Goal: Information Seeking & Learning: Learn about a topic

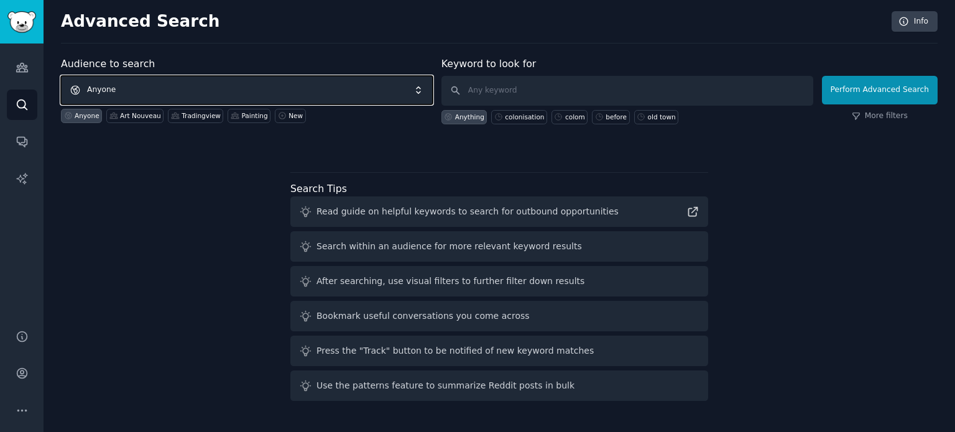
click at [203, 98] on span "Anyone" at bounding box center [247, 90] width 372 height 29
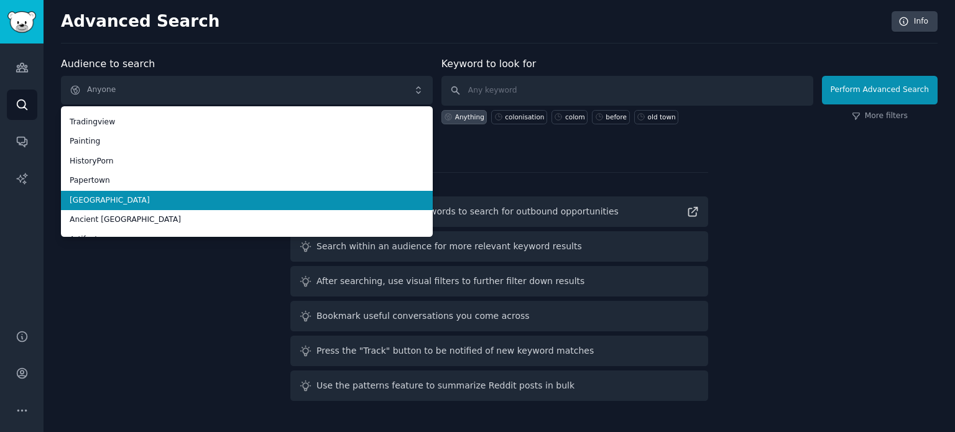
scroll to position [70, 0]
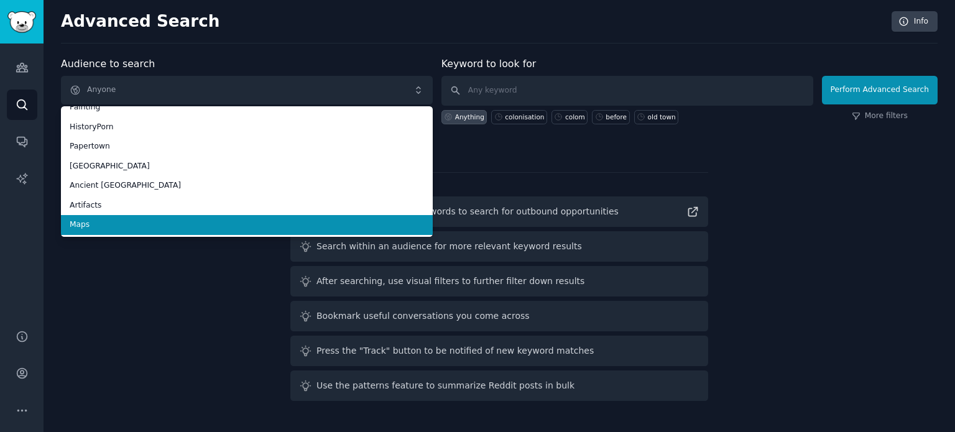
click at [122, 226] on span "Maps" at bounding box center [247, 224] width 354 height 11
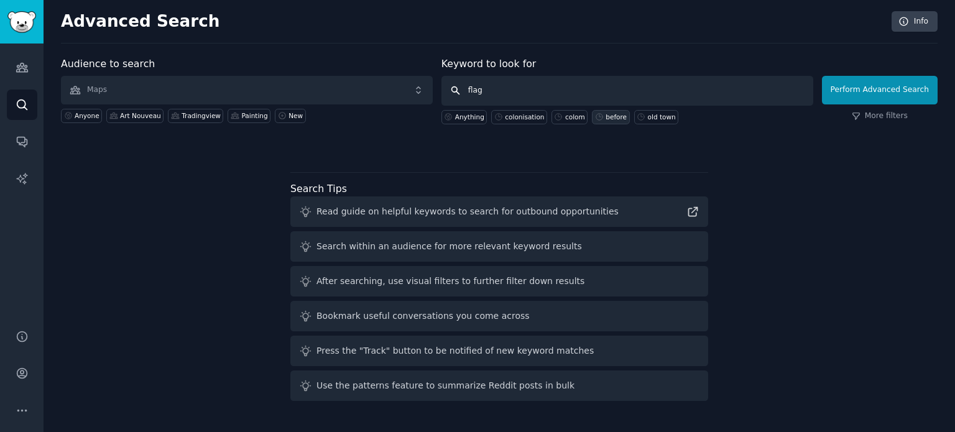
type input "flags"
click button "Perform Advanced Search" at bounding box center [880, 90] width 116 height 29
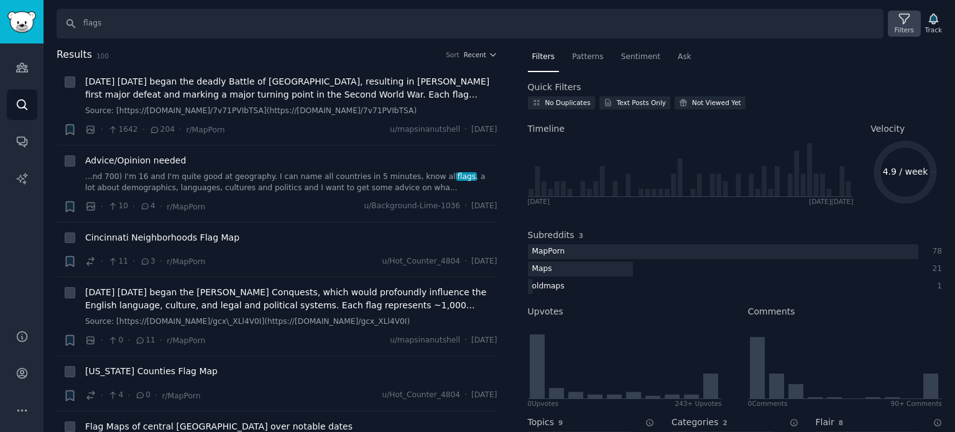
click at [909, 24] on icon at bounding box center [904, 18] width 13 height 13
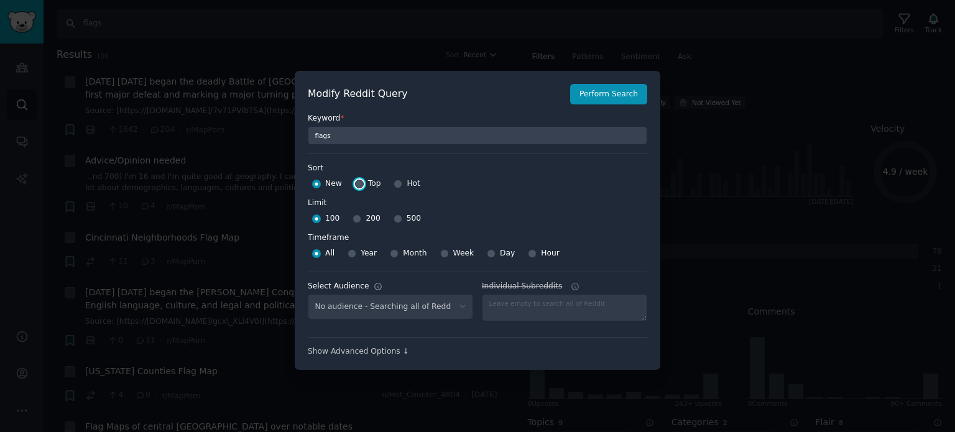
click at [359, 186] on input "Top" at bounding box center [359, 184] width 9 height 9
radio input "true"
select select "f33d550f09"
click at [393, 221] on input "500" at bounding box center [397, 218] width 9 height 9
radio input "true"
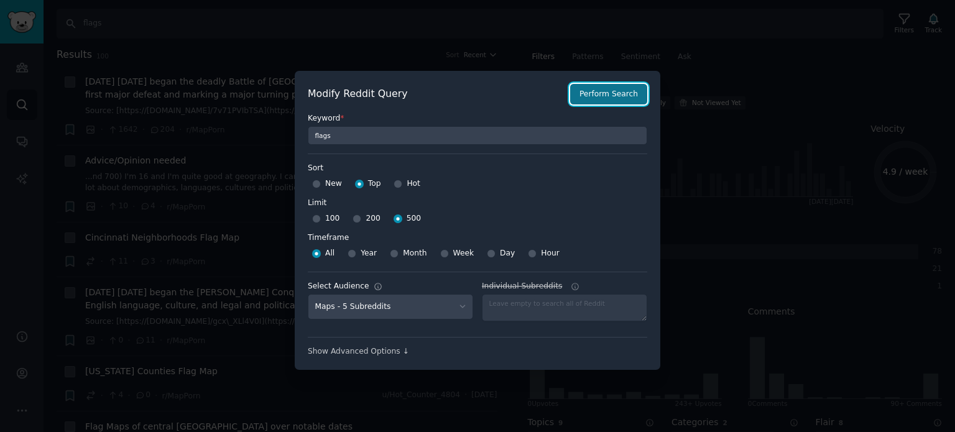
click at [607, 99] on button "Perform Search" at bounding box center [608, 94] width 77 height 21
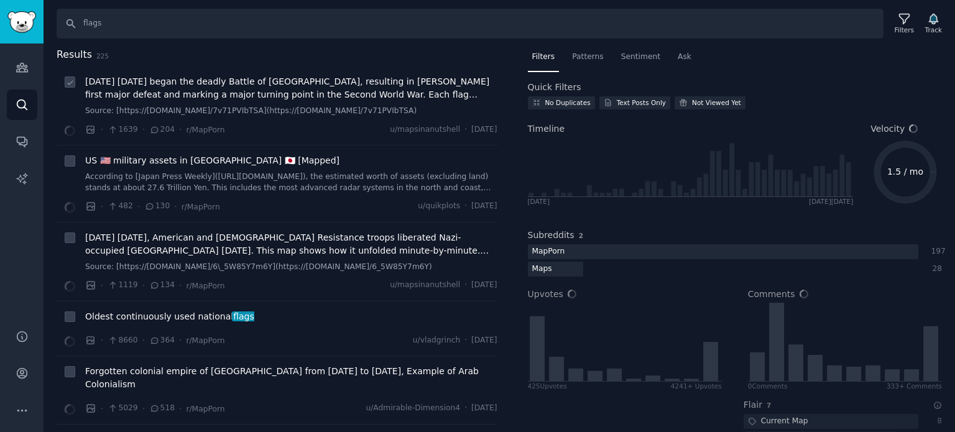
click at [220, 91] on span "[DATE] [DATE] began the deadly Battle of [GEOGRAPHIC_DATA], resulting in [PERSO…" at bounding box center [291, 88] width 412 height 26
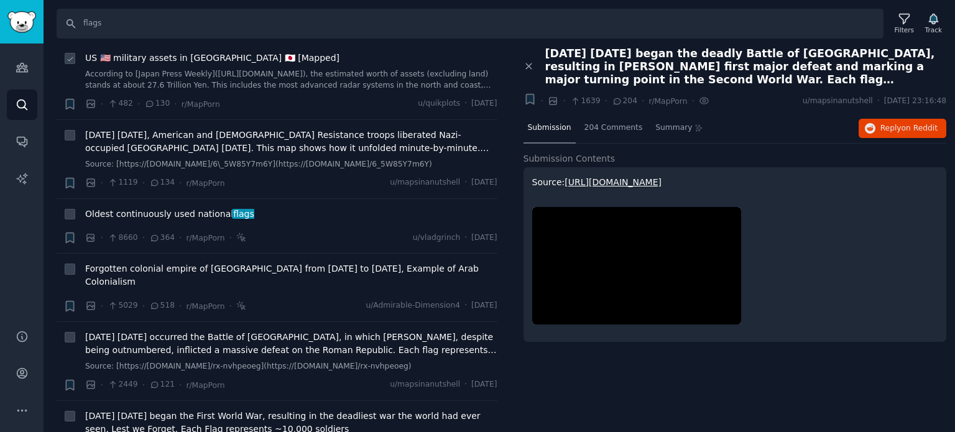
scroll to position [124, 0]
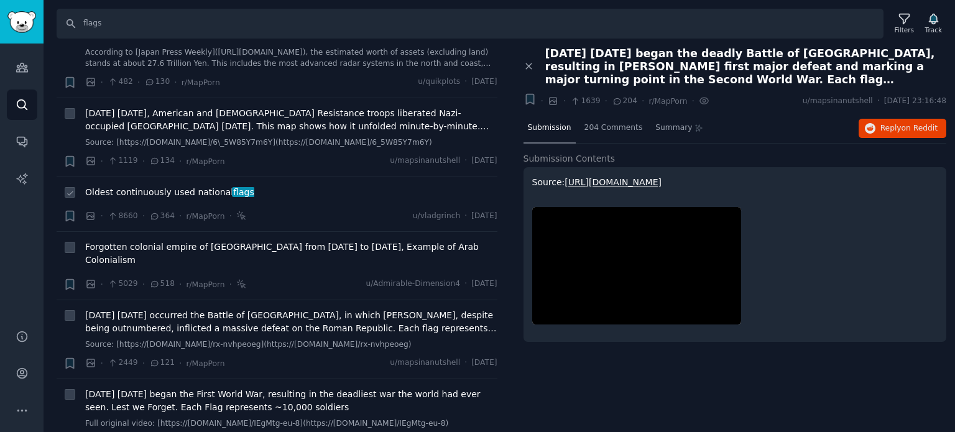
click at [197, 193] on span "Oldest continuously used national flags" at bounding box center [169, 192] width 169 height 13
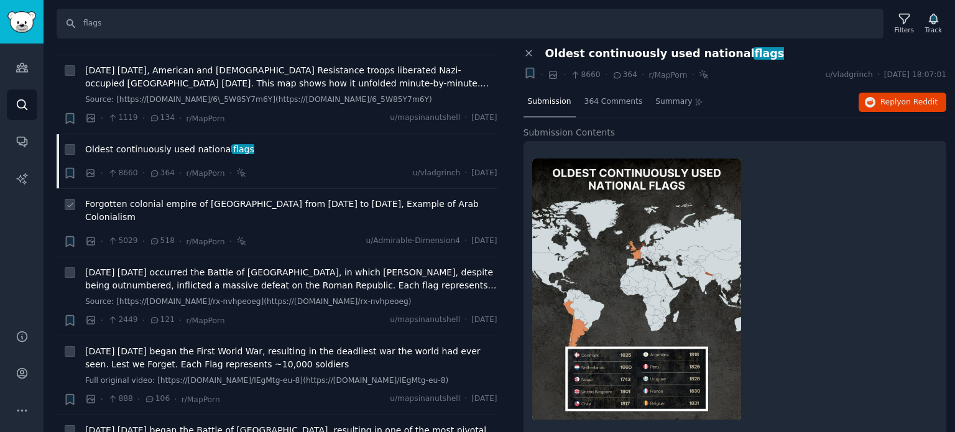
scroll to position [186, 0]
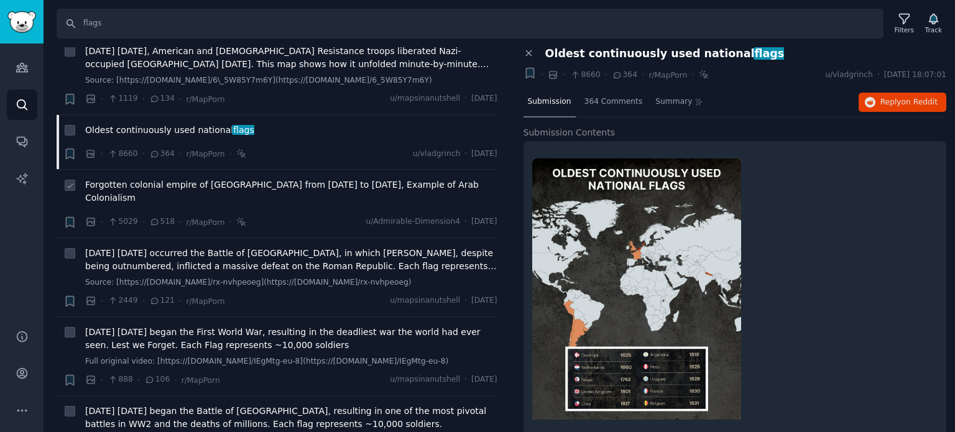
click at [174, 178] on span "Forgotten colonial empire of [GEOGRAPHIC_DATA] from [DATE] to [DATE], Example o…" at bounding box center [291, 191] width 412 height 26
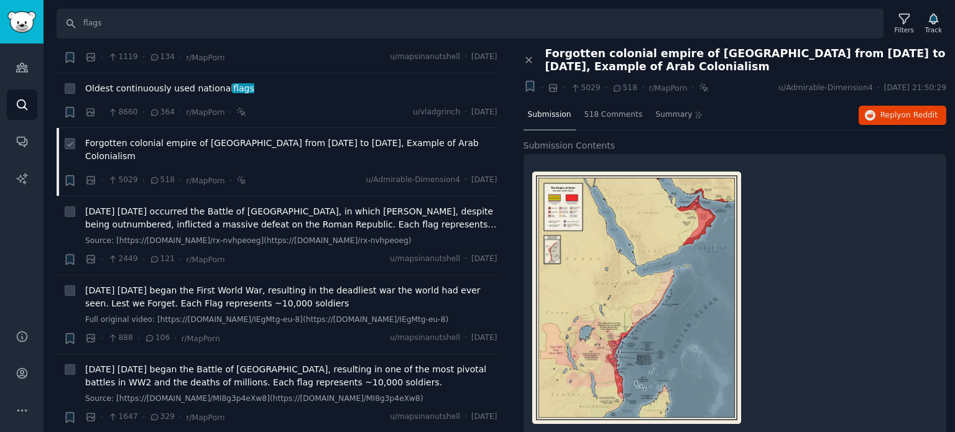
scroll to position [249, 0]
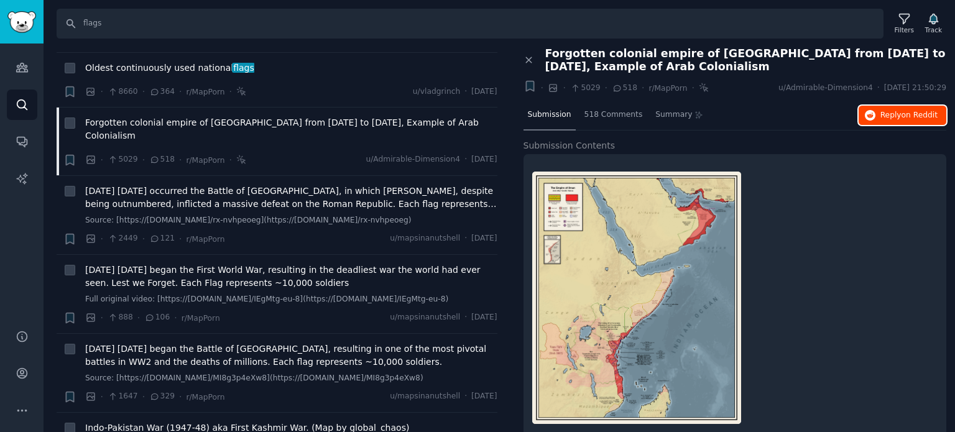
click at [900, 119] on span "Reply on Reddit" at bounding box center [908, 115] width 57 height 11
click at [165, 190] on span "[DATE] [DATE] occurred the Battle of [GEOGRAPHIC_DATA], in which [PERSON_NAME],…" at bounding box center [291, 198] width 412 height 26
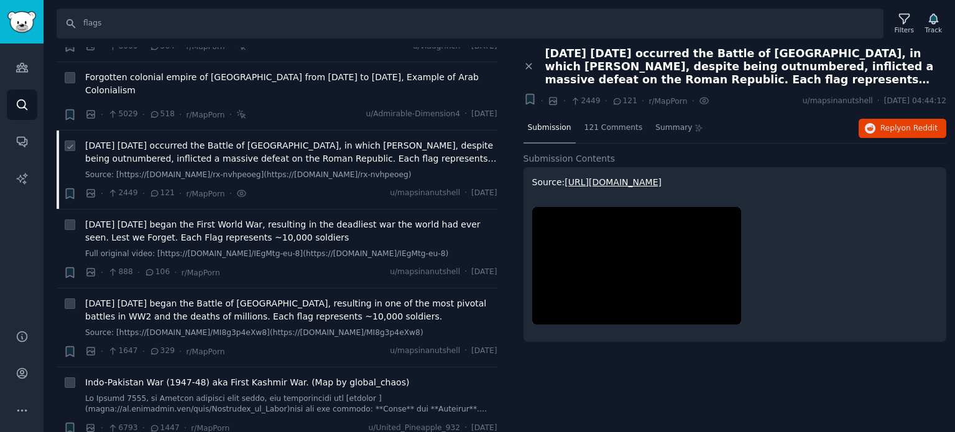
scroll to position [311, 0]
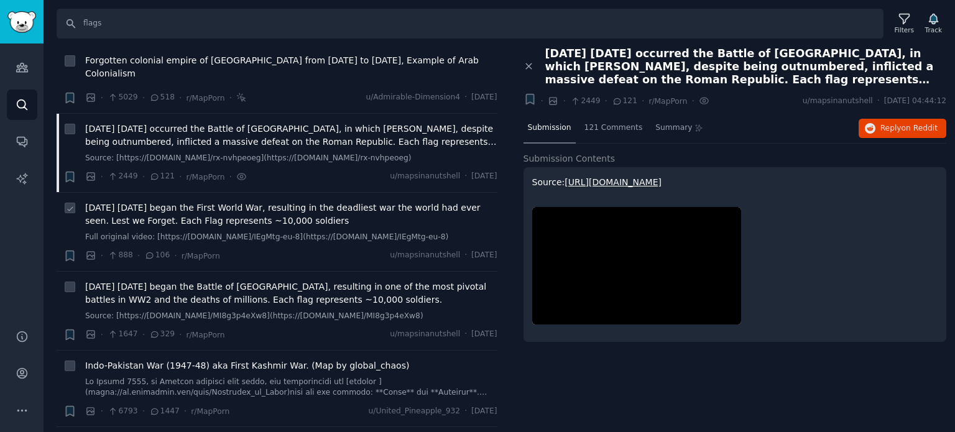
click at [215, 205] on span "[DATE] [DATE] began the First World War, resulting in the deadliest war the wor…" at bounding box center [291, 214] width 412 height 26
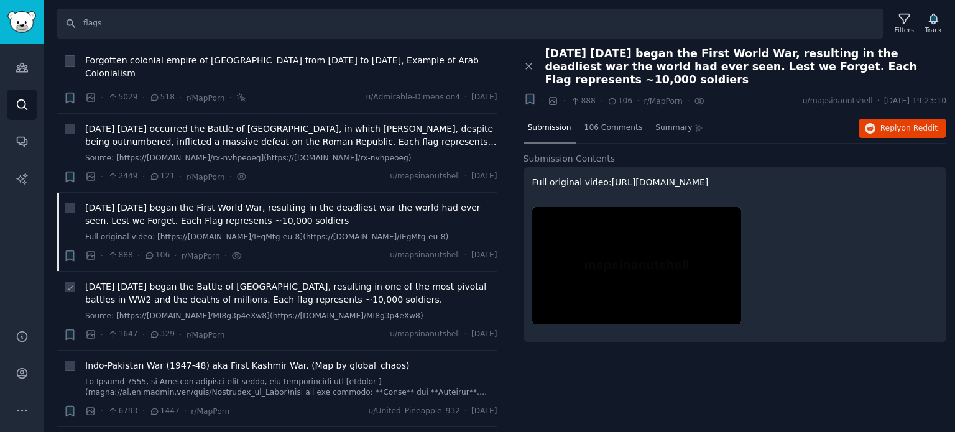
click at [216, 280] on span "[DATE] [DATE] began the Battle of [GEOGRAPHIC_DATA], resulting in one of the mo…" at bounding box center [291, 293] width 412 height 26
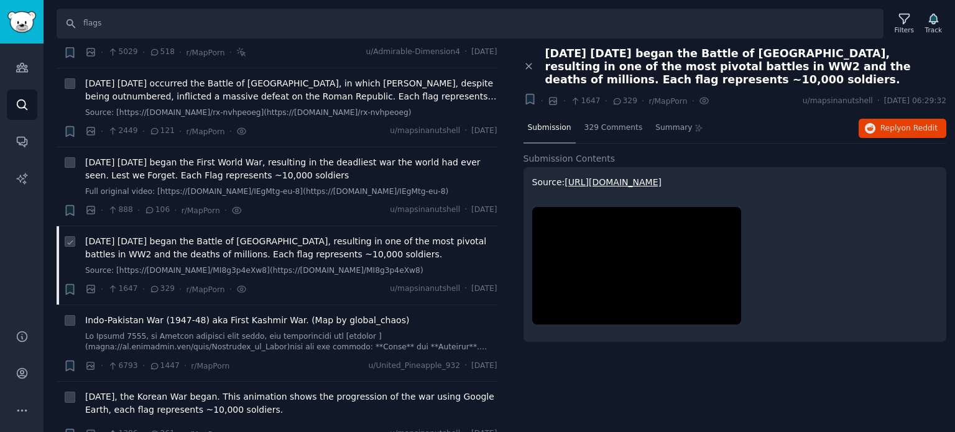
scroll to position [373, 0]
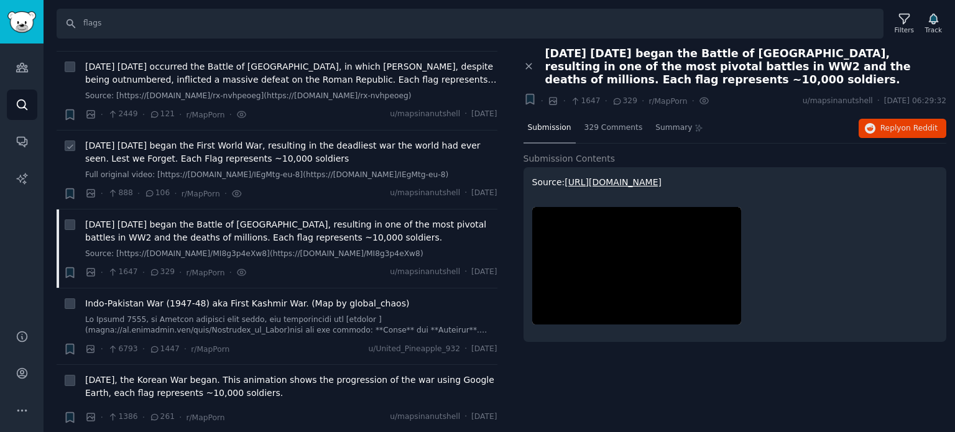
click at [249, 143] on span "[DATE] [DATE] began the First World War, resulting in the deadliest war the wor…" at bounding box center [291, 152] width 412 height 26
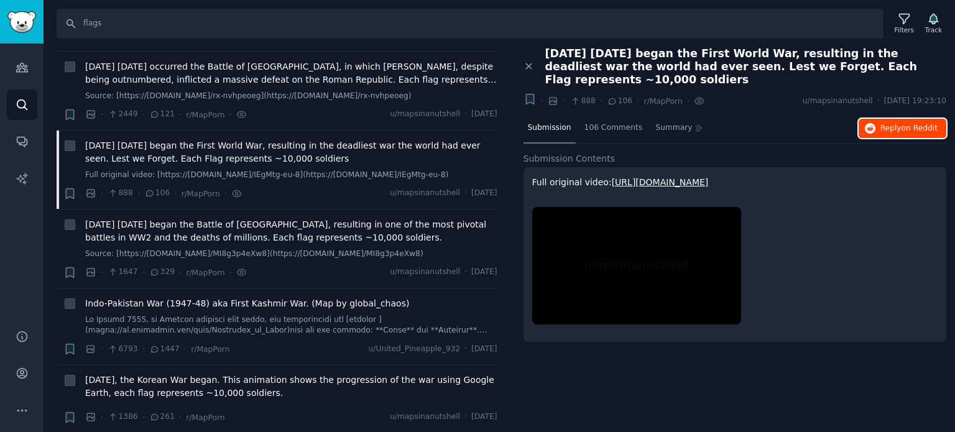
click at [888, 123] on span "Reply on Reddit" at bounding box center [908, 128] width 57 height 11
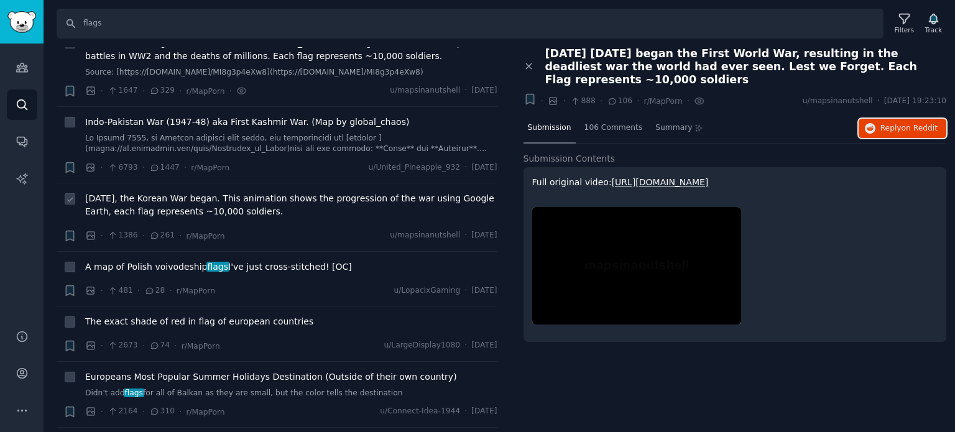
scroll to position [559, 0]
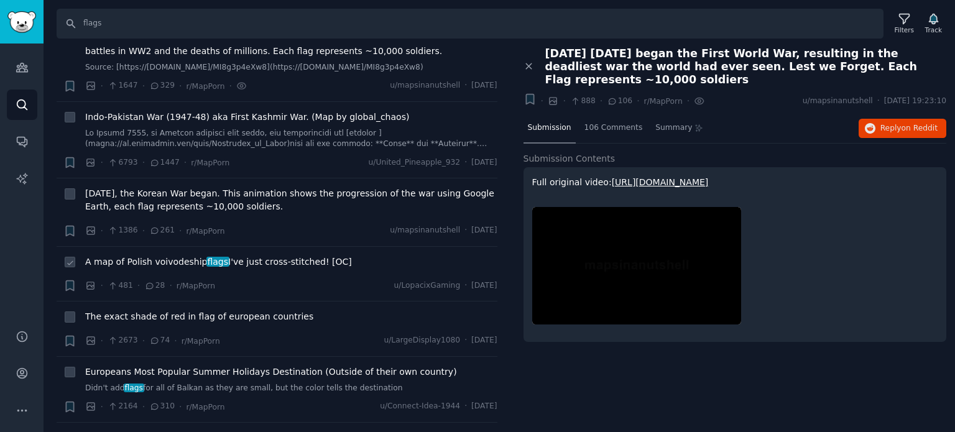
click at [134, 255] on span "A map of Polish voivodeship flags I've just cross-stitched! [OC]" at bounding box center [218, 261] width 267 height 13
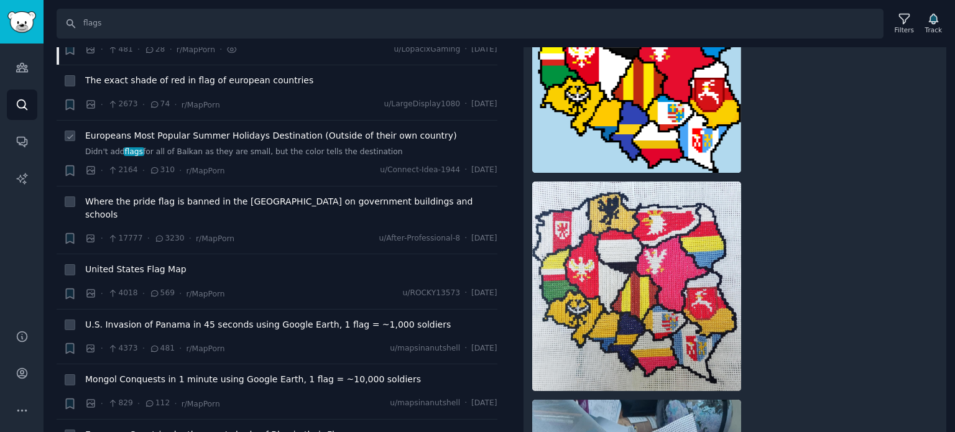
scroll to position [808, 0]
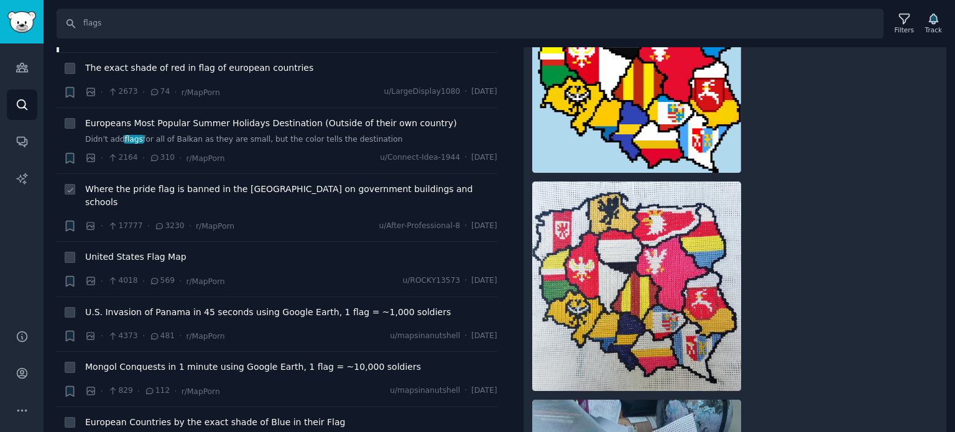
click at [139, 183] on span "Where the pride flag is banned in the [GEOGRAPHIC_DATA] on government buildings…" at bounding box center [291, 196] width 412 height 26
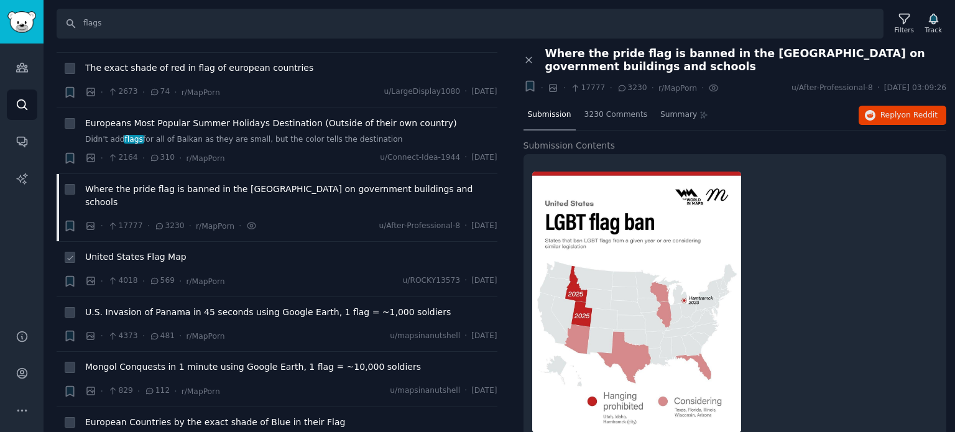
click at [144, 251] on span "United States Flag Map" at bounding box center [135, 257] width 101 height 13
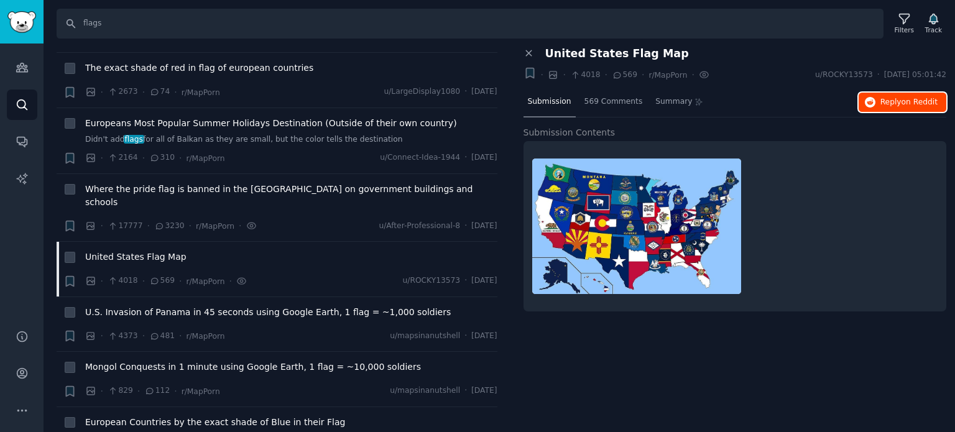
click at [880, 103] on button "Reply on Reddit" at bounding box center [902, 103] width 88 height 20
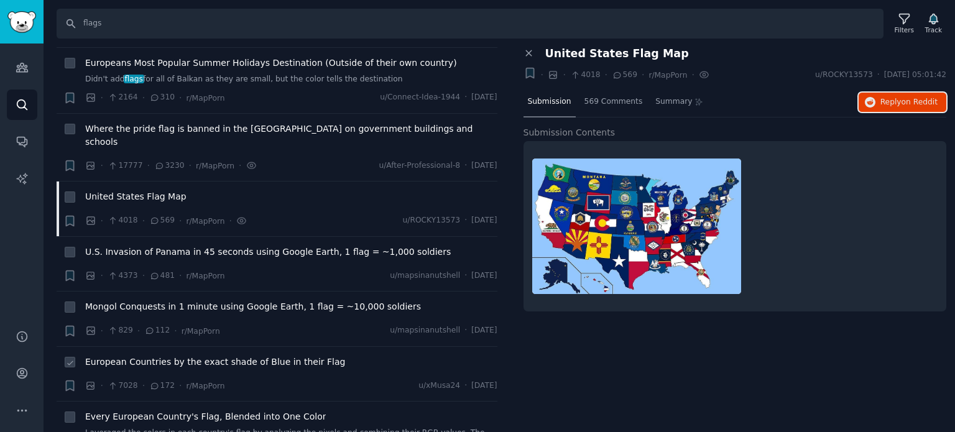
scroll to position [932, 0]
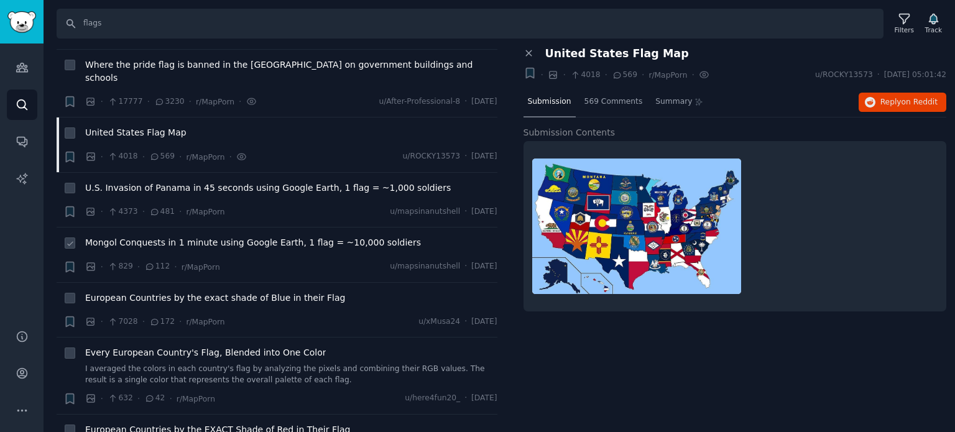
click at [166, 236] on span "Mongol Conquests in 1 minute using Google Earth, 1 flag = ~10,000 soldiers" at bounding box center [253, 242] width 336 height 13
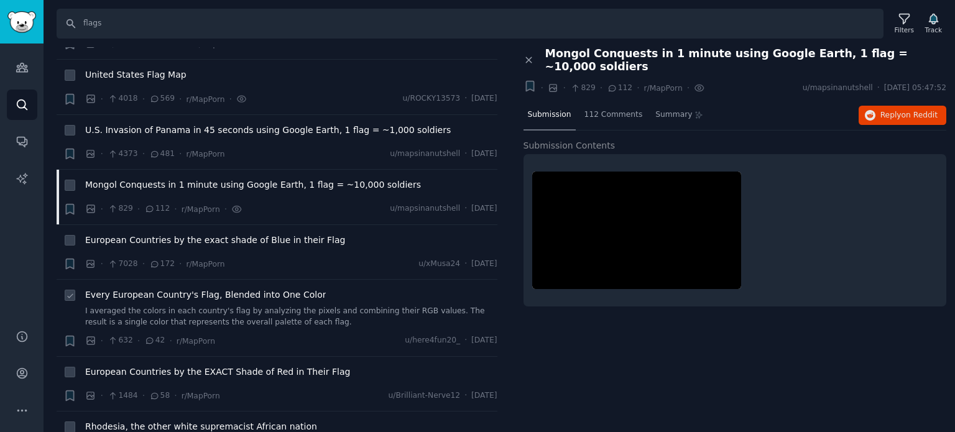
scroll to position [1057, 0]
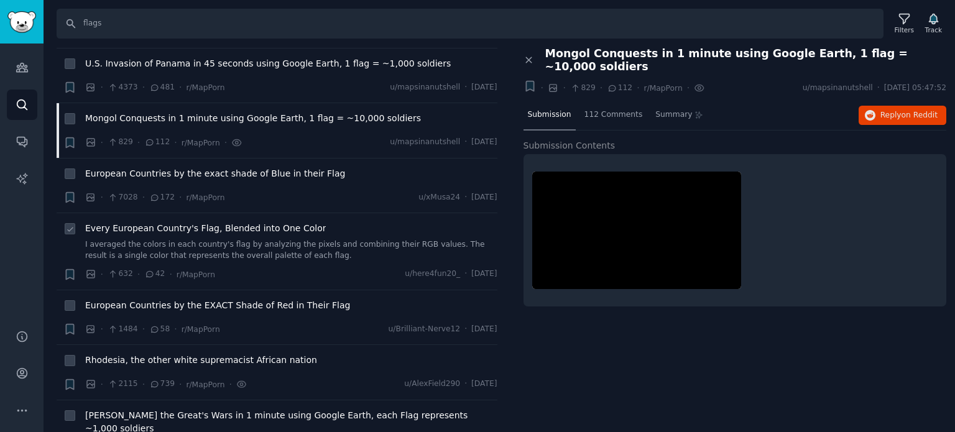
click at [138, 222] on span "Every European Country's Flag, Blended into One Color" at bounding box center [205, 228] width 241 height 13
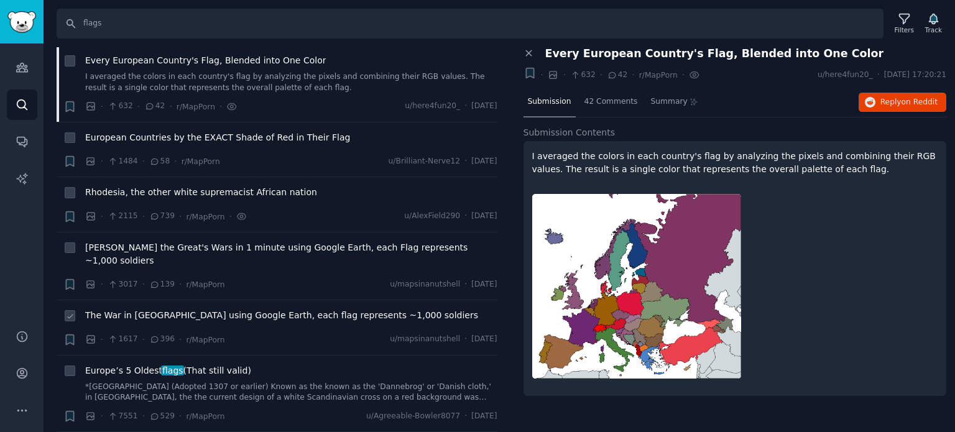
scroll to position [1243, 0]
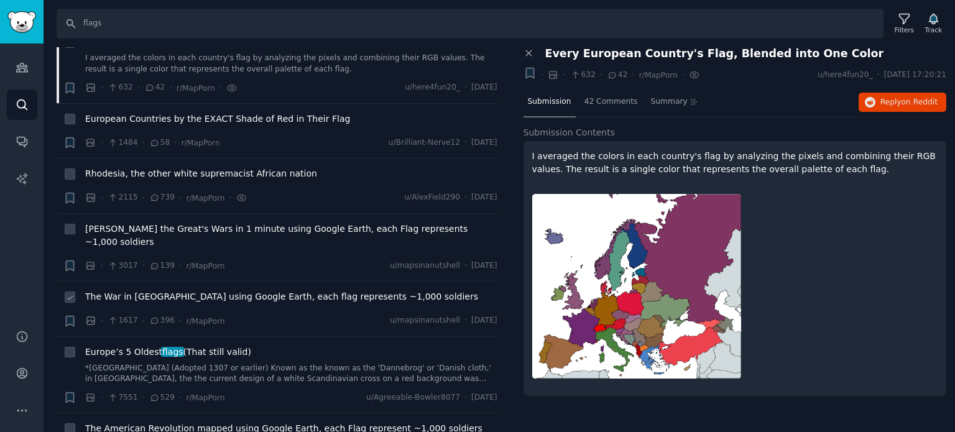
click at [173, 290] on span "The War in [GEOGRAPHIC_DATA] using Google Earth, each flag represents ~1,000 so…" at bounding box center [281, 296] width 393 height 13
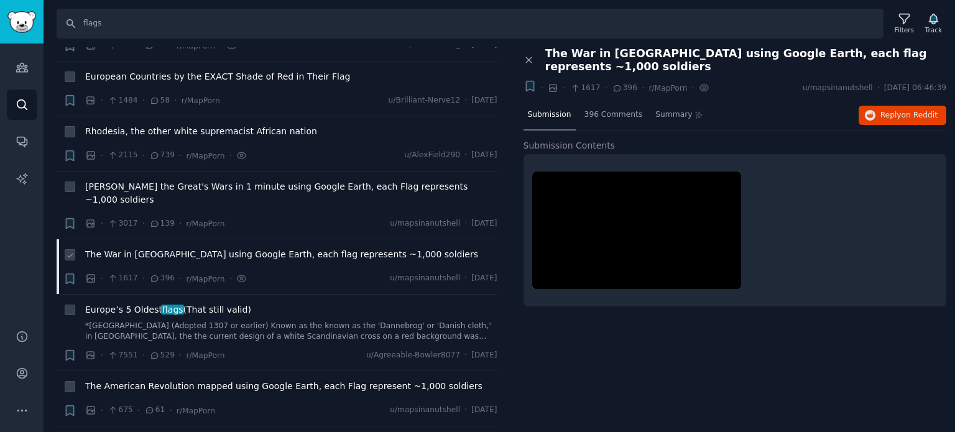
scroll to position [1305, 0]
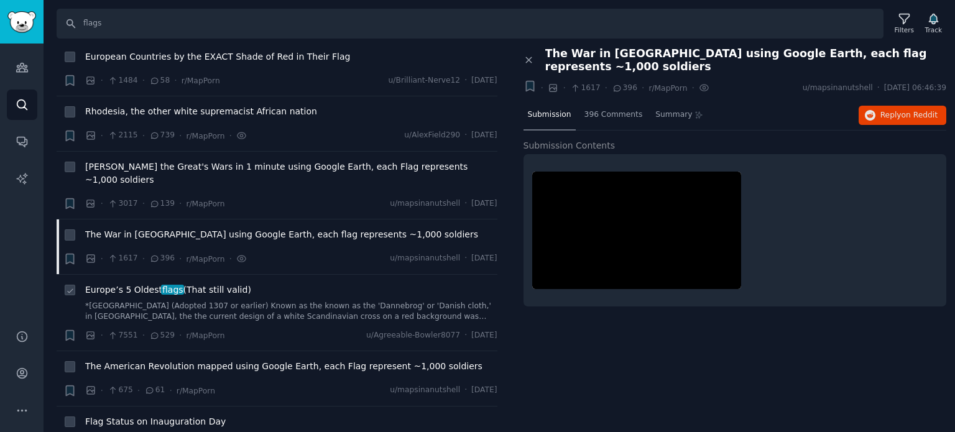
click at [154, 283] on span "Europe’s 5 Oldest flags (That still valid)" at bounding box center [168, 289] width 166 height 13
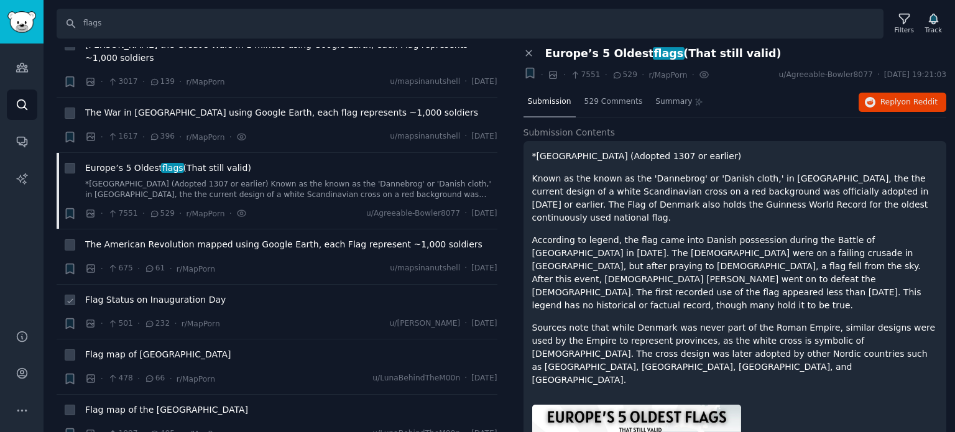
scroll to position [1430, 0]
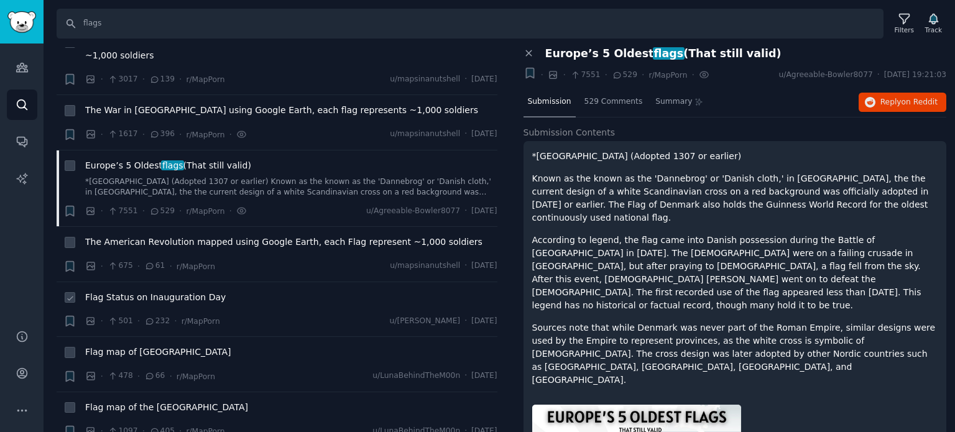
click at [128, 291] on span "Flag Status on Inauguration Day" at bounding box center [155, 297] width 140 height 13
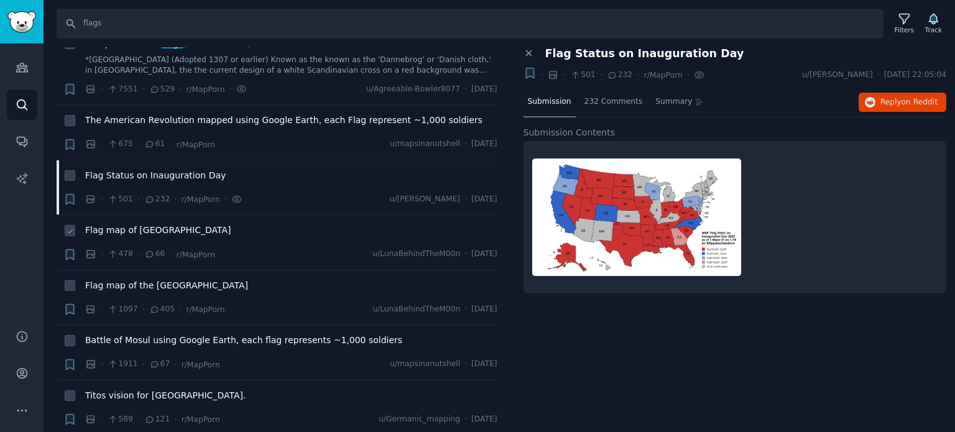
scroll to position [1554, 0]
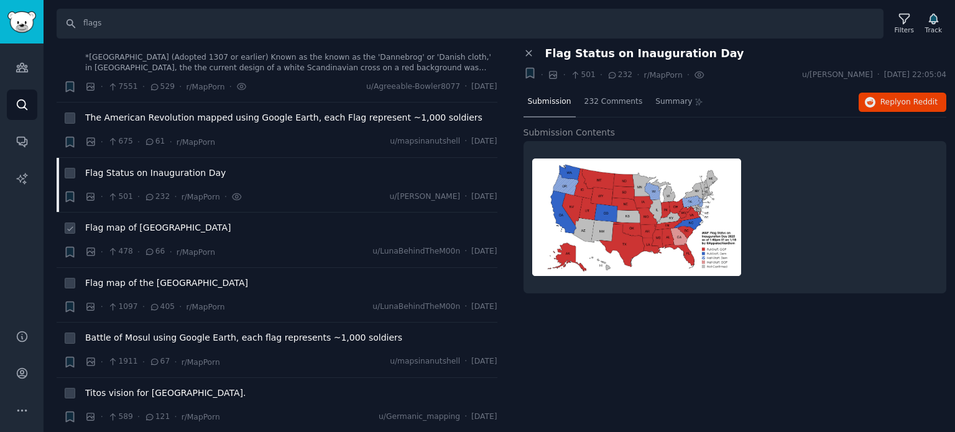
click at [129, 221] on span "Flag map of [GEOGRAPHIC_DATA]" at bounding box center [158, 227] width 146 height 13
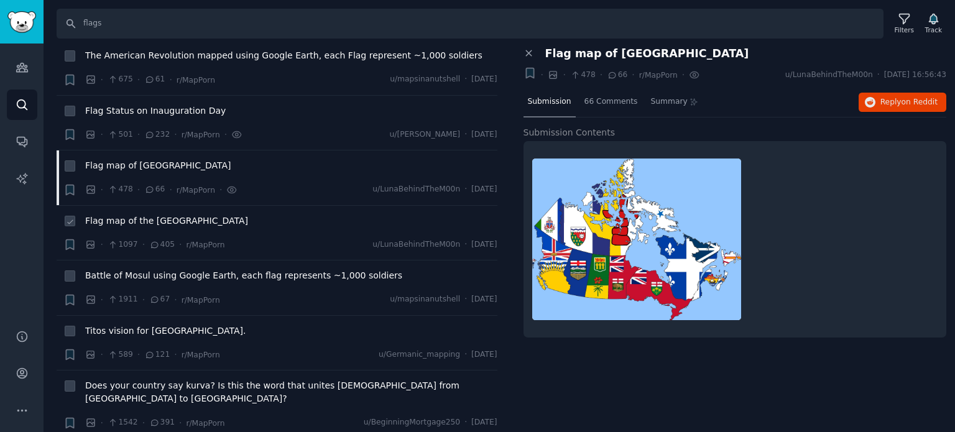
scroll to position [1678, 0]
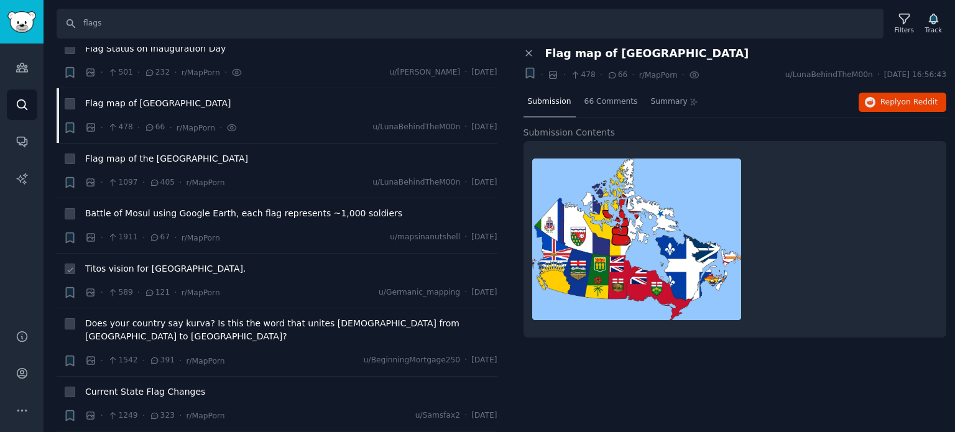
click at [126, 262] on span "Titos vision for [GEOGRAPHIC_DATA]." at bounding box center [165, 268] width 160 height 13
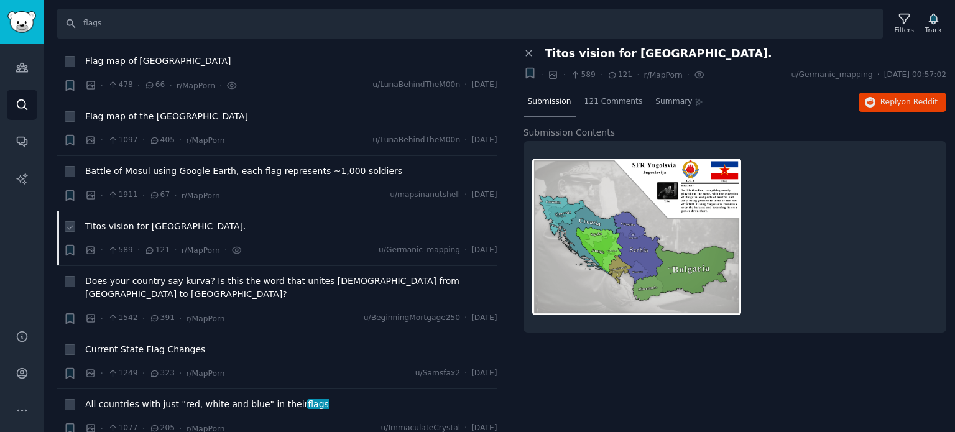
scroll to position [1803, 0]
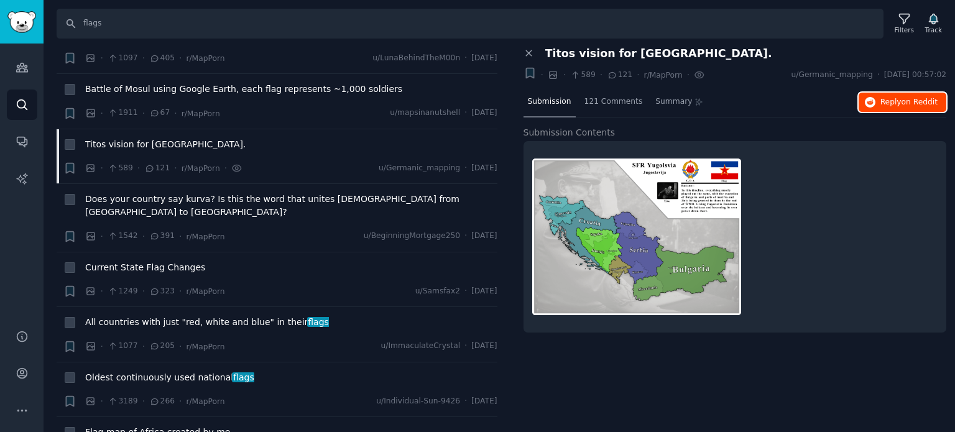
click at [900, 103] on span "Reply on Reddit" at bounding box center [908, 102] width 57 height 11
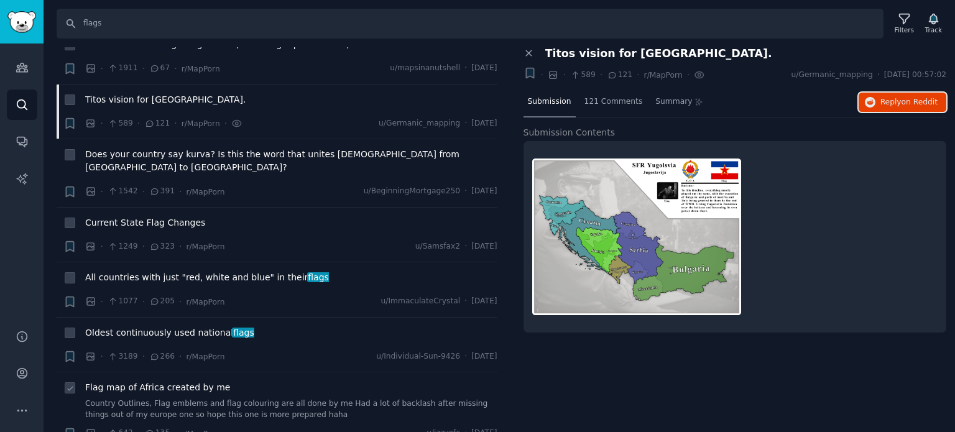
scroll to position [1865, 0]
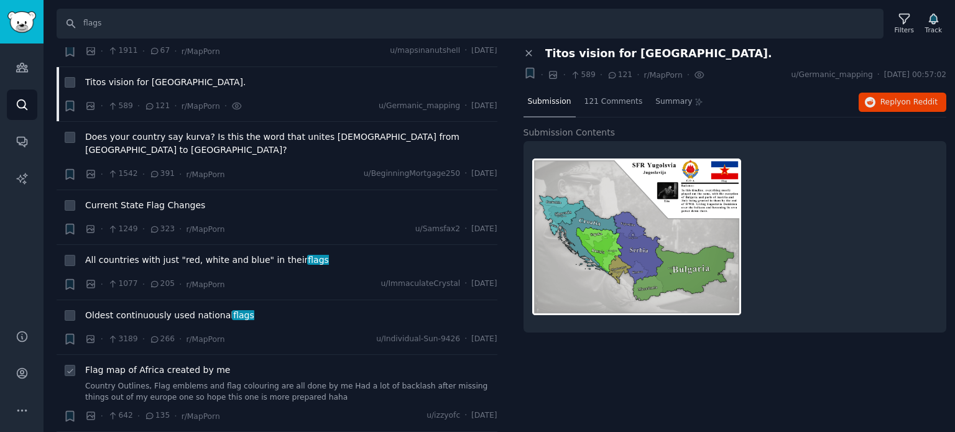
click at [153, 364] on span "Flag map of Africa created by me" at bounding box center [157, 370] width 145 height 13
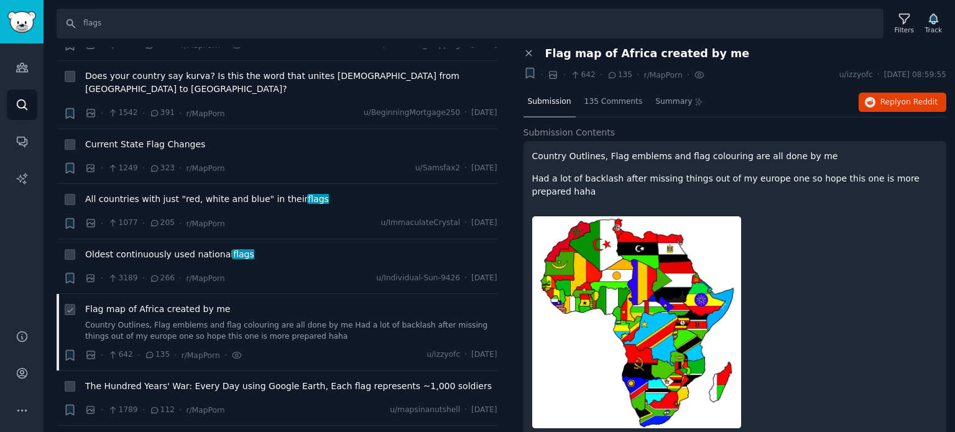
scroll to position [1989, 0]
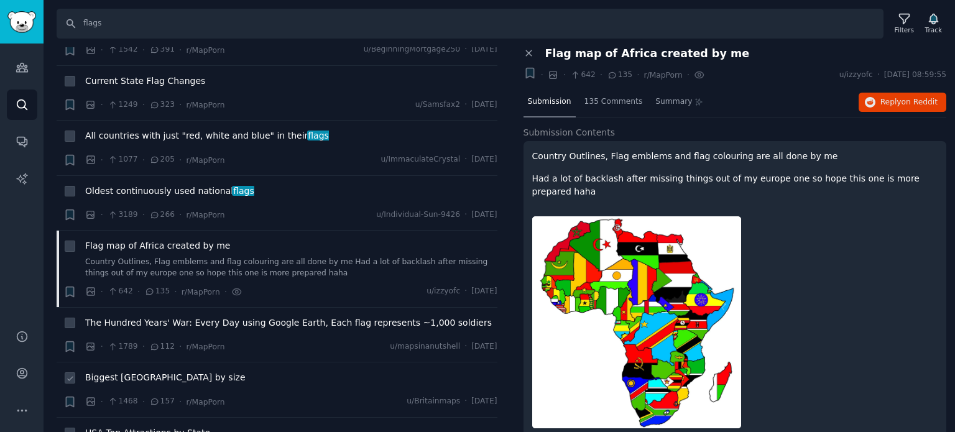
click at [152, 371] on span "Biggest [GEOGRAPHIC_DATA] by size" at bounding box center [165, 377] width 160 height 13
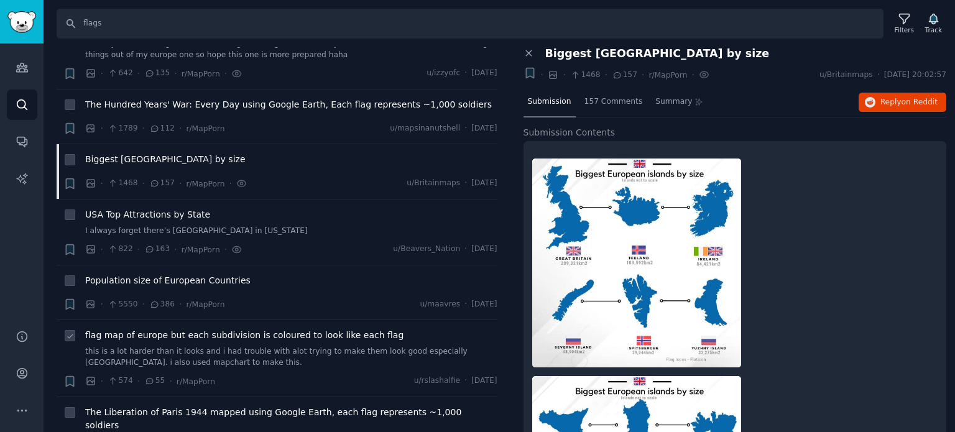
scroll to position [2238, 0]
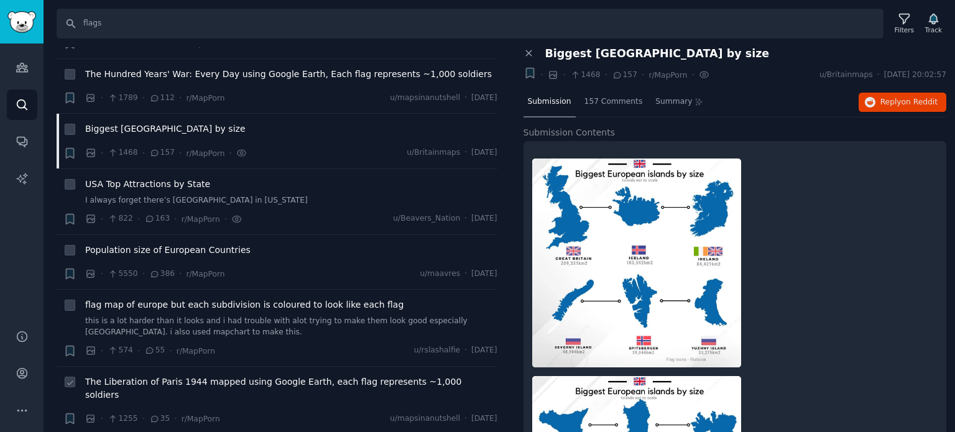
click at [154, 375] on span "The Liberation of Paris 1944 mapped using Google Earth, each flag represents ~1…" at bounding box center [291, 388] width 412 height 26
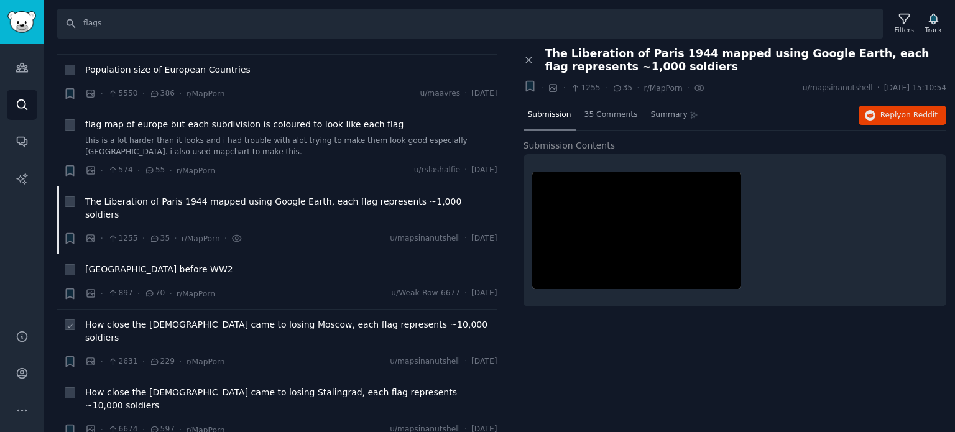
scroll to position [2424, 0]
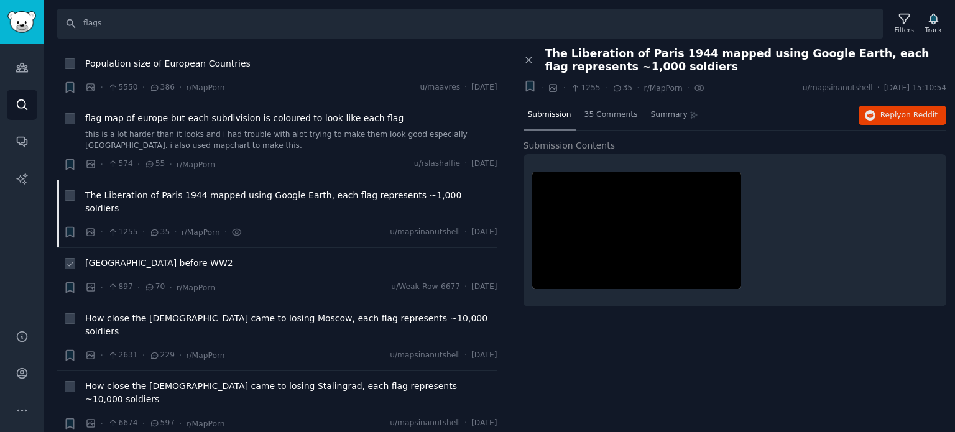
click at [129, 257] on span "[GEOGRAPHIC_DATA] before WW2" at bounding box center [159, 263] width 148 height 13
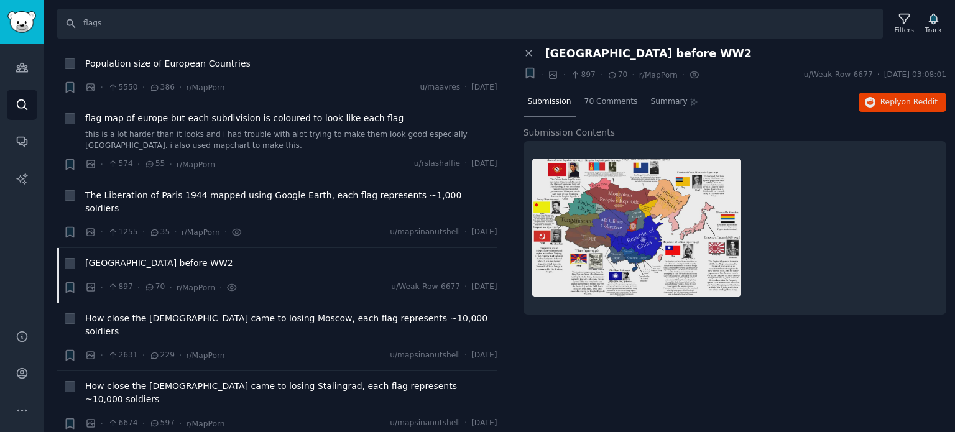
click at [860, 96] on div "Submission 70 Comments Summary Reply on Reddit" at bounding box center [734, 103] width 423 height 30
click at [870, 98] on icon "button" at bounding box center [870, 102] width 11 height 11
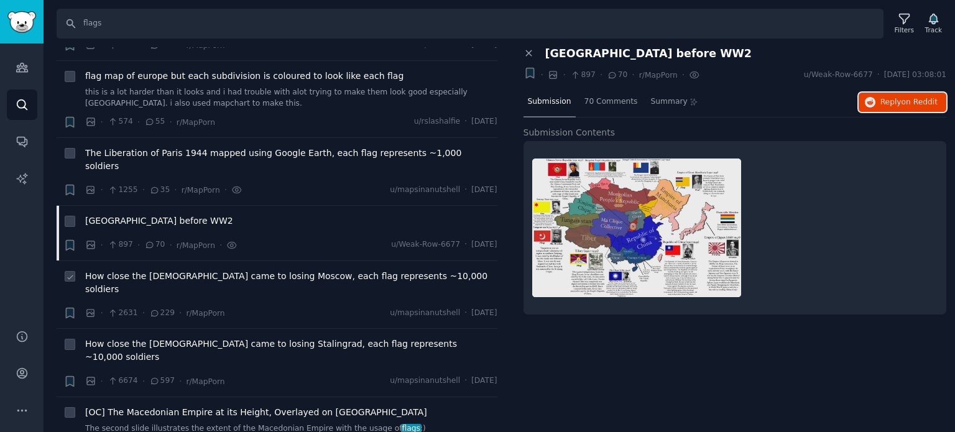
scroll to position [2486, 0]
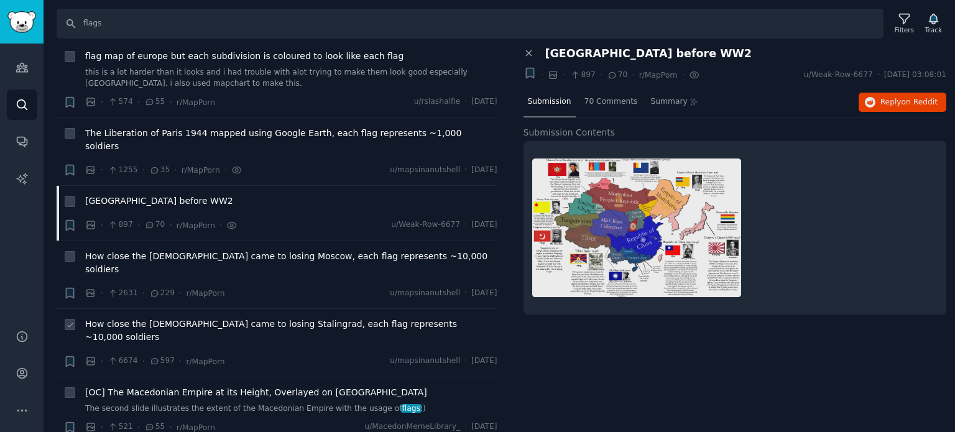
click at [149, 318] on span "How close the [DEMOGRAPHIC_DATA] came to losing Stalingrad, each flag represent…" at bounding box center [291, 331] width 412 height 26
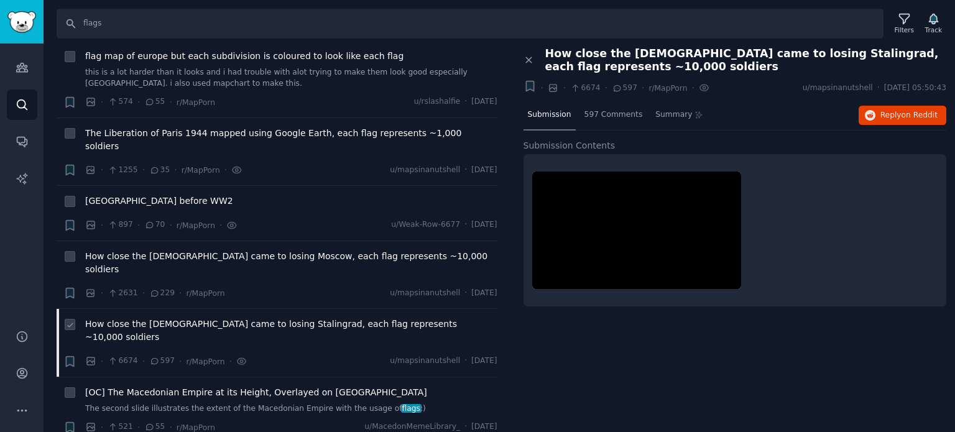
scroll to position [2549, 0]
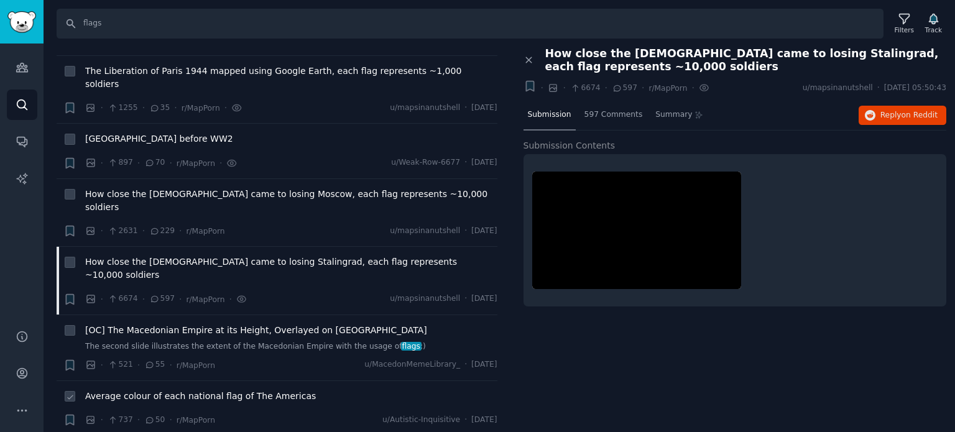
click at [170, 390] on span "Average colour of each national flag of The Americas" at bounding box center [200, 396] width 231 height 13
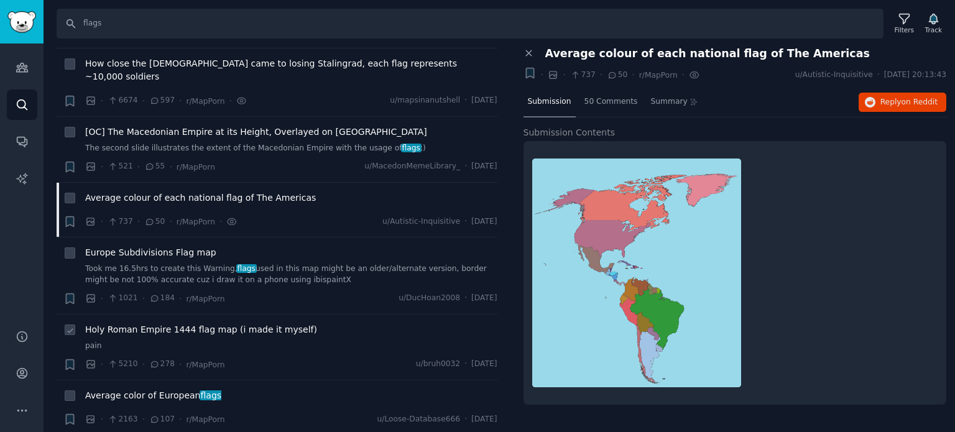
scroll to position [2797, 0]
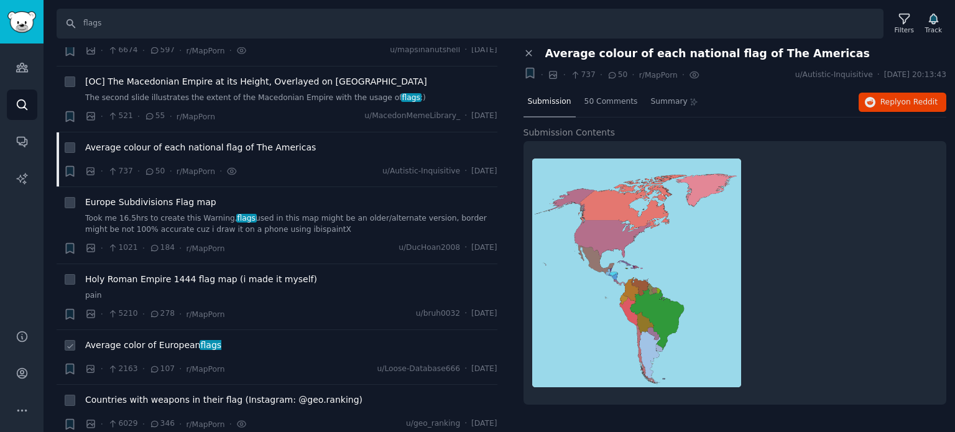
click at [146, 339] on span "Average color of European flags" at bounding box center [153, 345] width 136 height 13
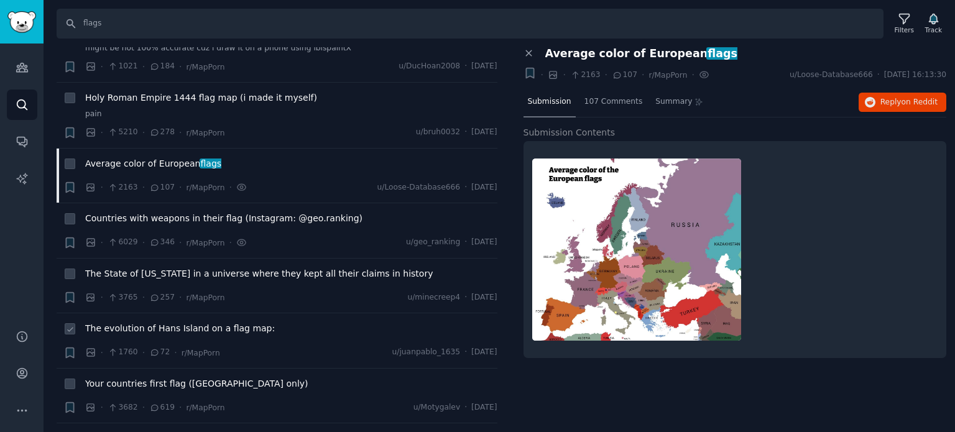
scroll to position [2984, 0]
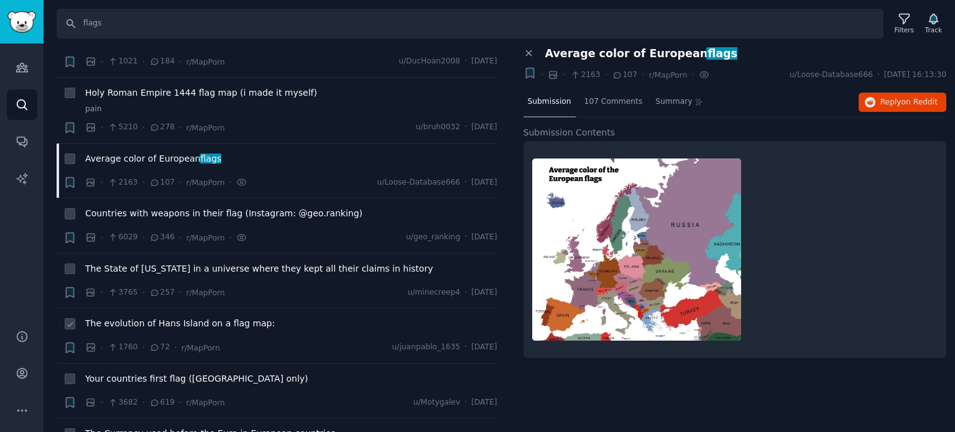
click at [142, 317] on span "The evolution of Hans Island on a flag map:" at bounding box center [180, 323] width 190 height 13
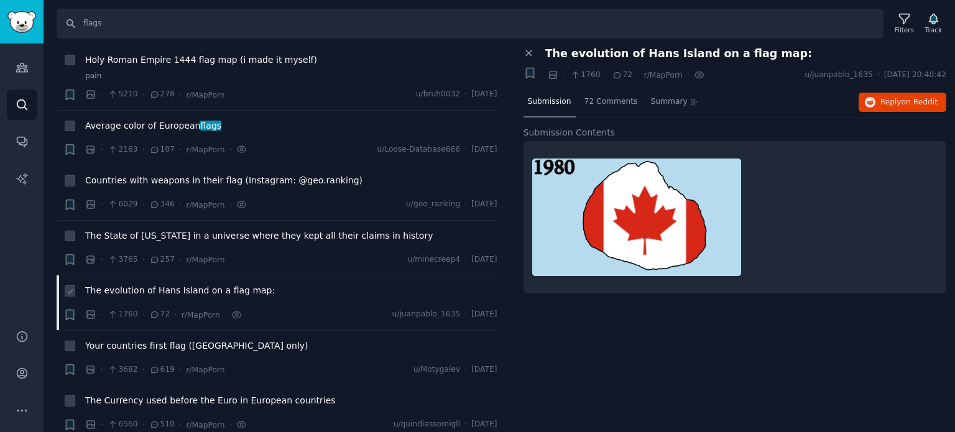
scroll to position [3046, 0]
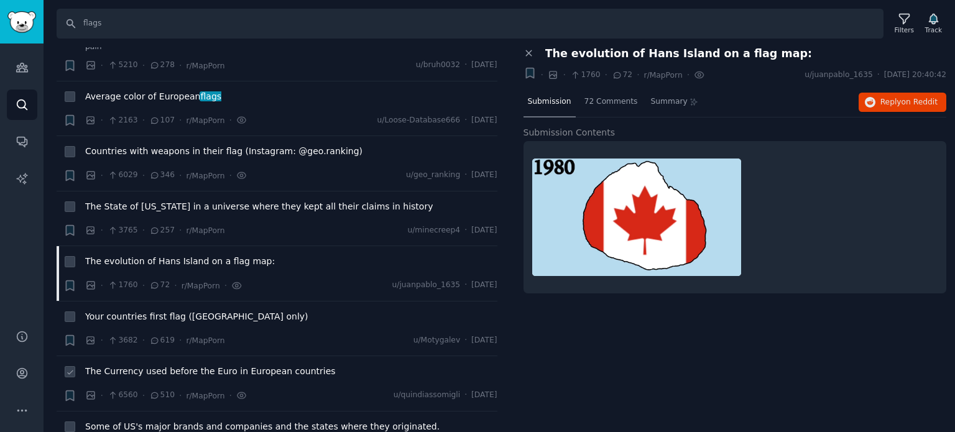
click at [126, 365] on span "The Currency used before the Euro in European countries" at bounding box center [210, 371] width 251 height 13
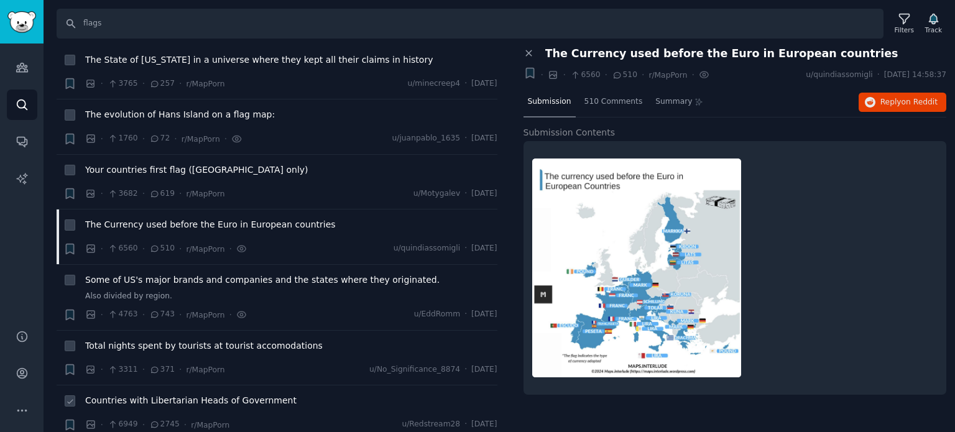
scroll to position [3232, 0]
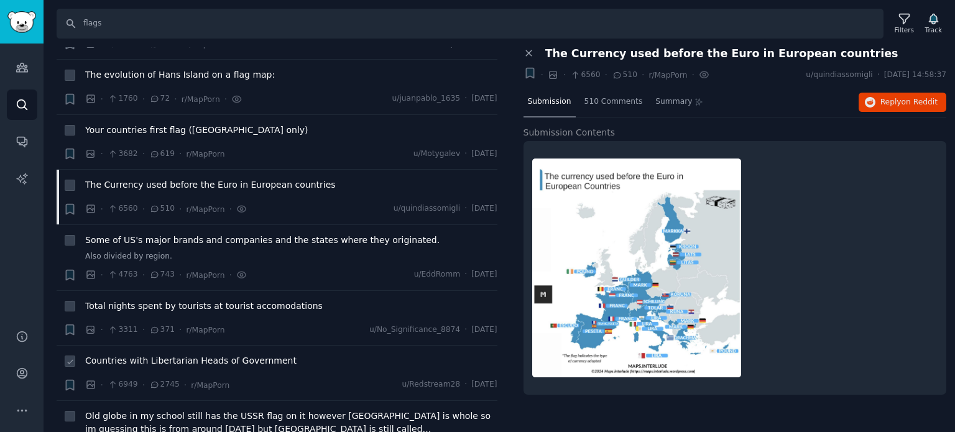
click at [125, 354] on span "Countries with Libertarian Heads of Government" at bounding box center [190, 360] width 211 height 13
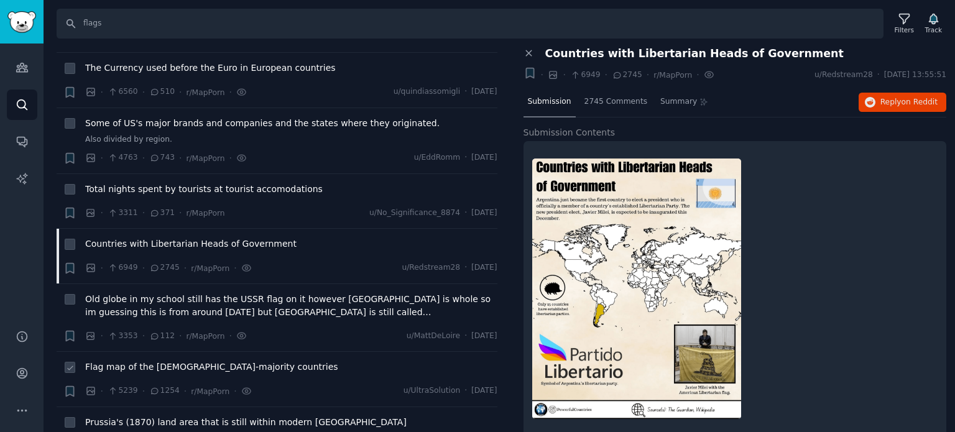
scroll to position [3357, 0]
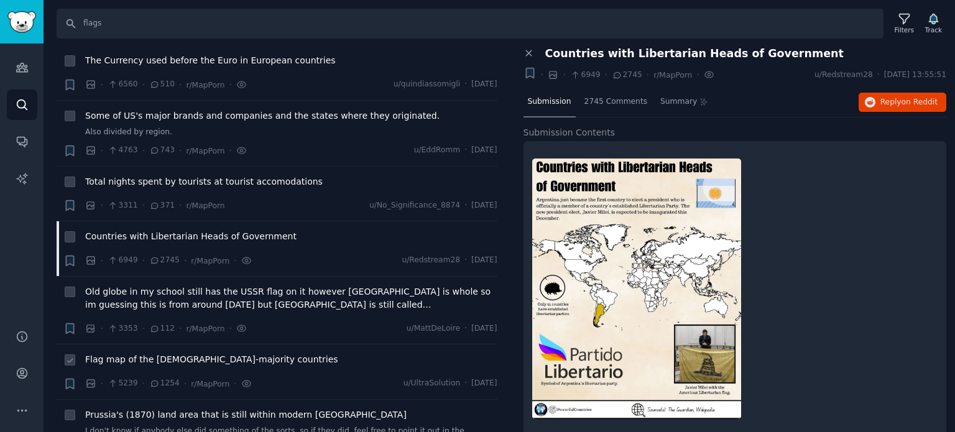
click at [124, 353] on span "Flag map of the [DEMOGRAPHIC_DATA]-majority countries" at bounding box center [211, 359] width 253 height 13
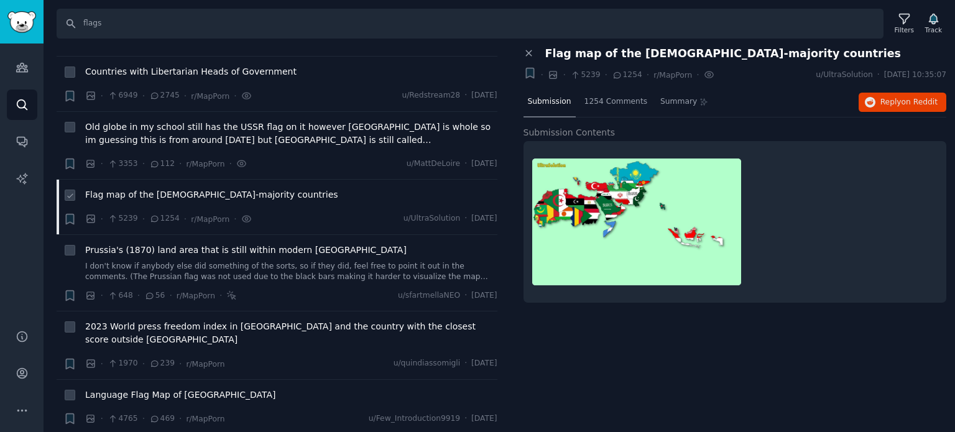
scroll to position [3543, 0]
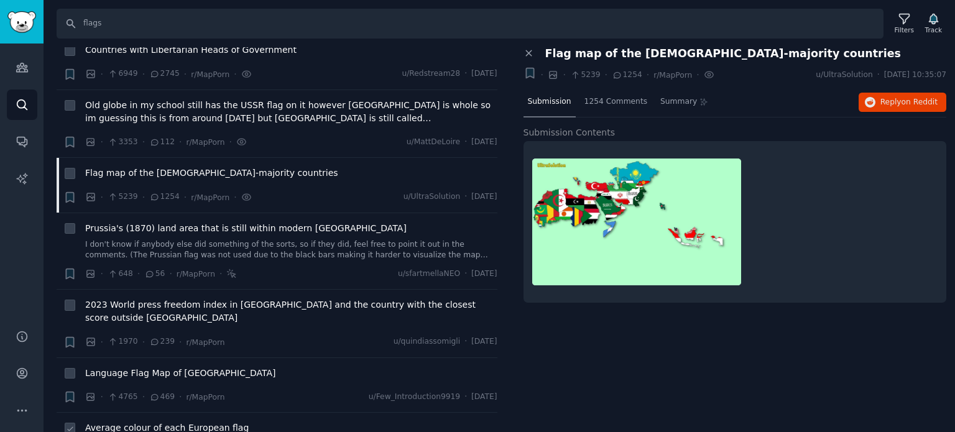
click at [125, 421] on span "Average colour of each European flag" at bounding box center [166, 427] width 163 height 13
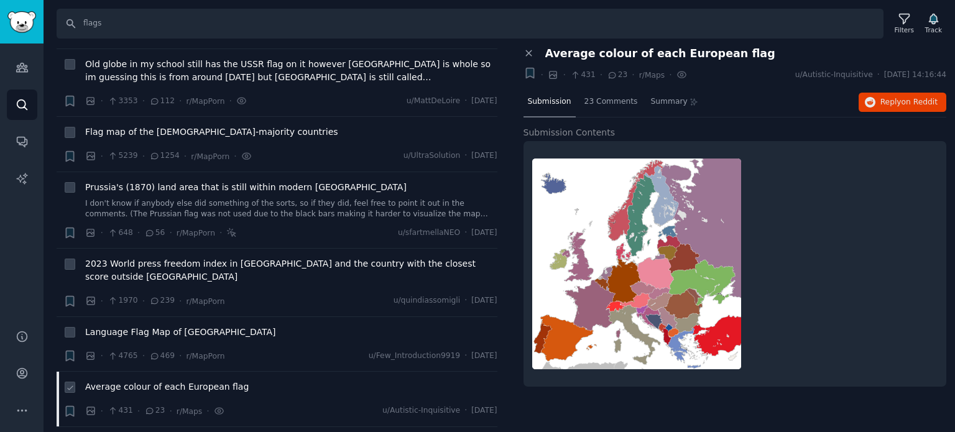
scroll to position [3605, 0]
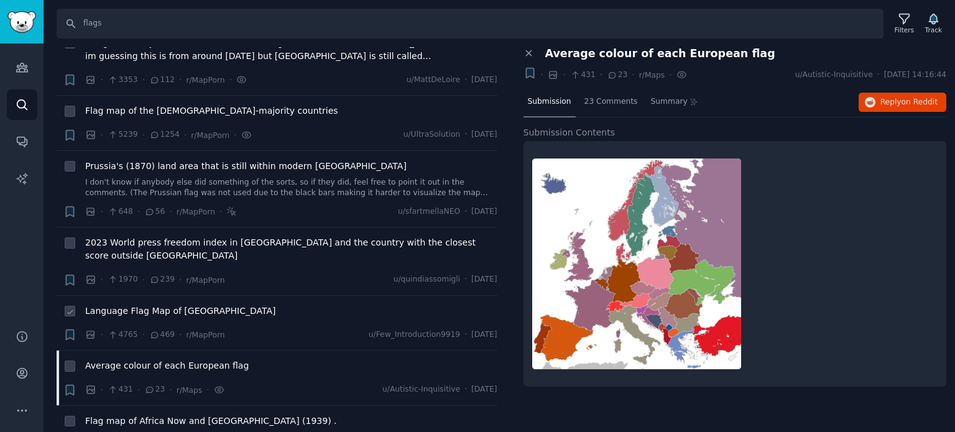
click at [161, 305] on span "Language Flag Map of [GEOGRAPHIC_DATA]" at bounding box center [180, 311] width 191 height 13
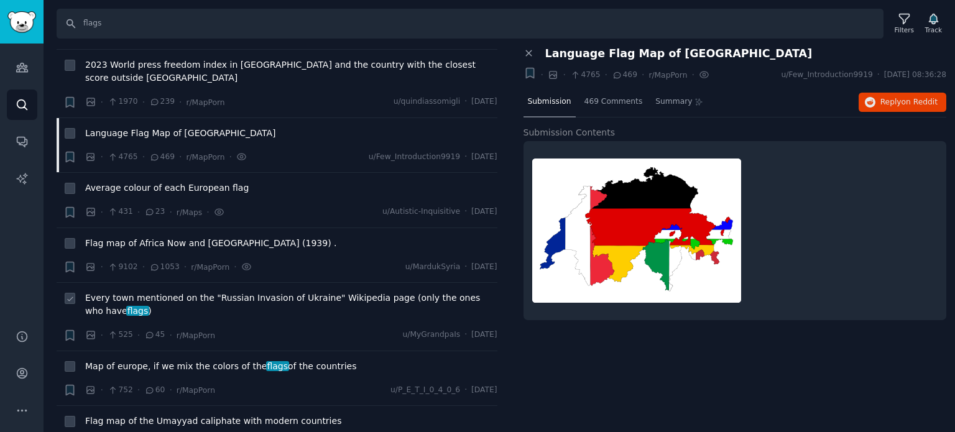
scroll to position [3792, 0]
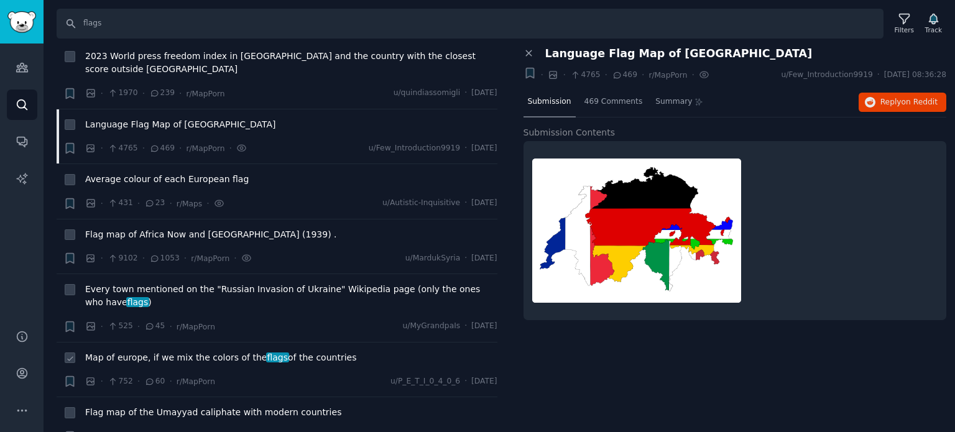
click at [149, 351] on span "Map of europe, if we mix the colors of the flags of the countries" at bounding box center [220, 357] width 271 height 13
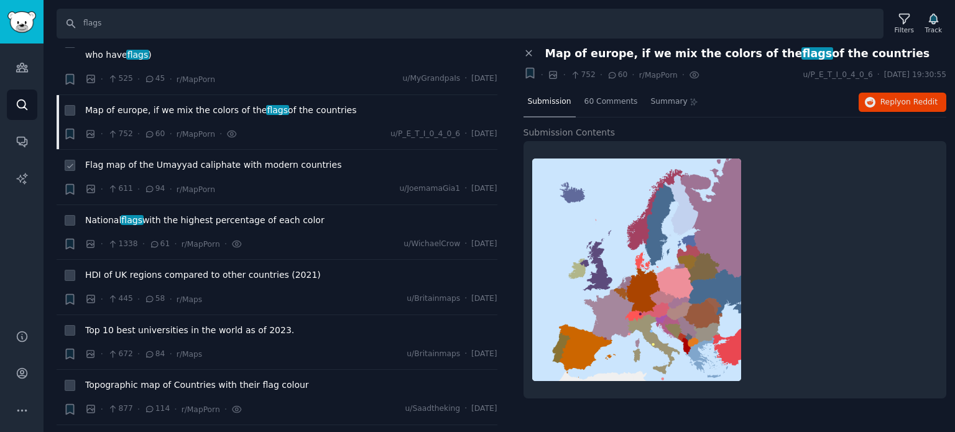
scroll to position [4040, 0]
click at [145, 323] on span "Top 10 best universities in the world as of 2023." at bounding box center [189, 329] width 209 height 13
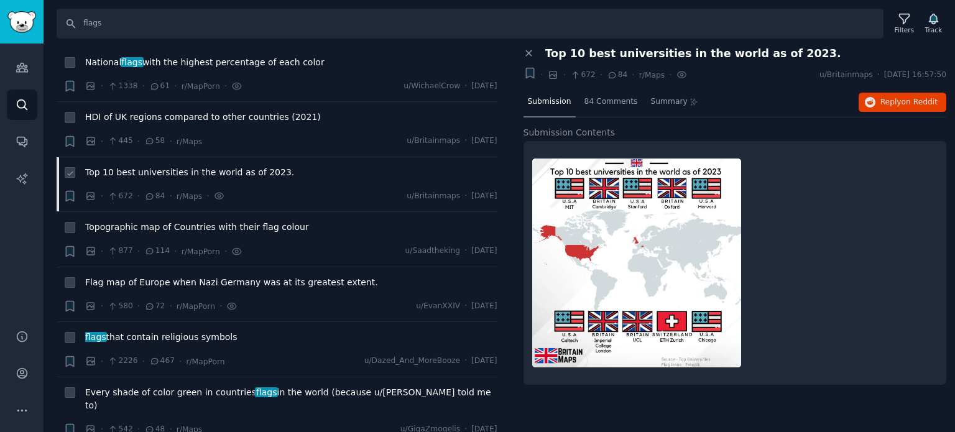
scroll to position [4227, 0]
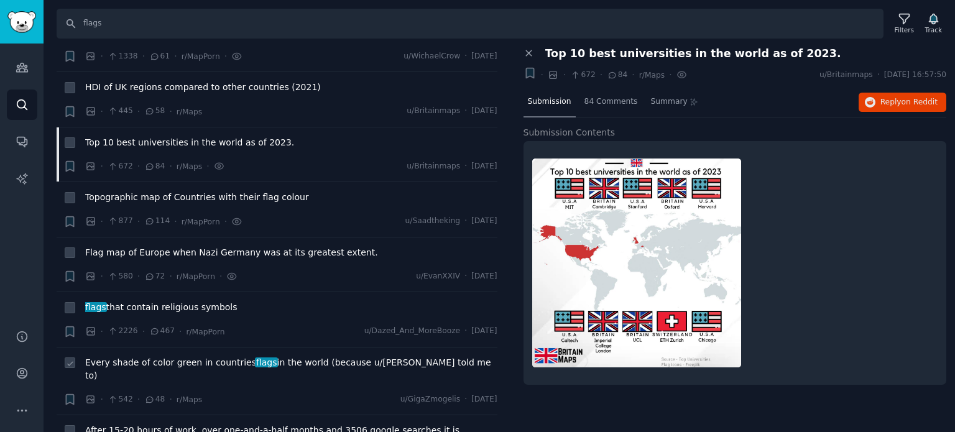
click at [144, 347] on li "+ Every shade of color green in countries flags in the world (because u/pangasr…" at bounding box center [277, 381] width 441 height 68
click at [144, 356] on span "Every shade of color green in countries flags in the world (because u/pangasrev…" at bounding box center [291, 369] width 412 height 26
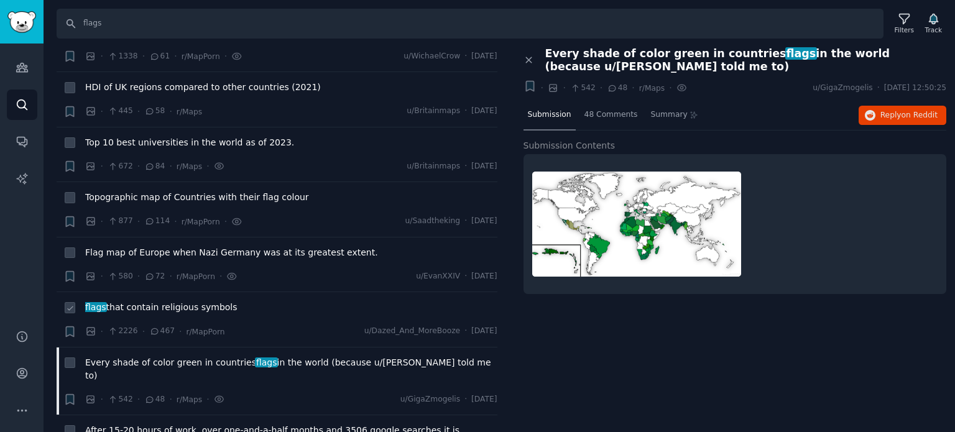
click at [152, 301] on span "flags that contain religious symbols" at bounding box center [161, 307] width 152 height 13
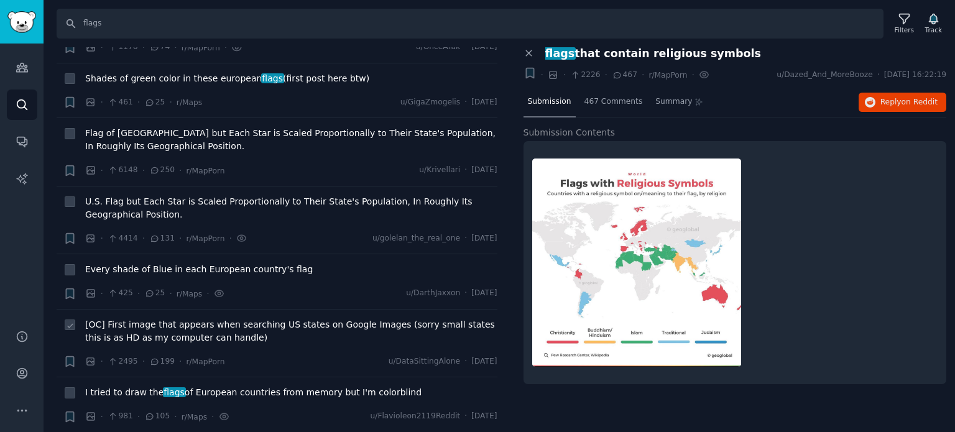
scroll to position [4662, 0]
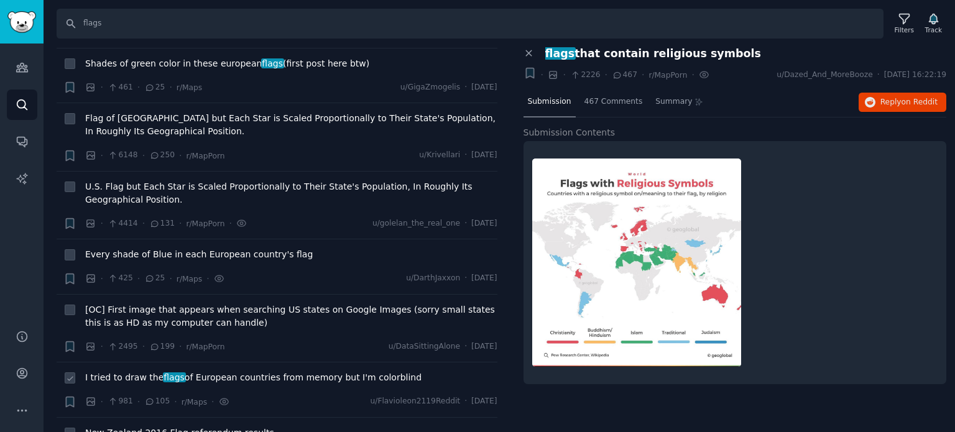
click at [144, 371] on span "I tried to draw the flags of European countries from memory but I'm colorblind" at bounding box center [253, 377] width 336 height 13
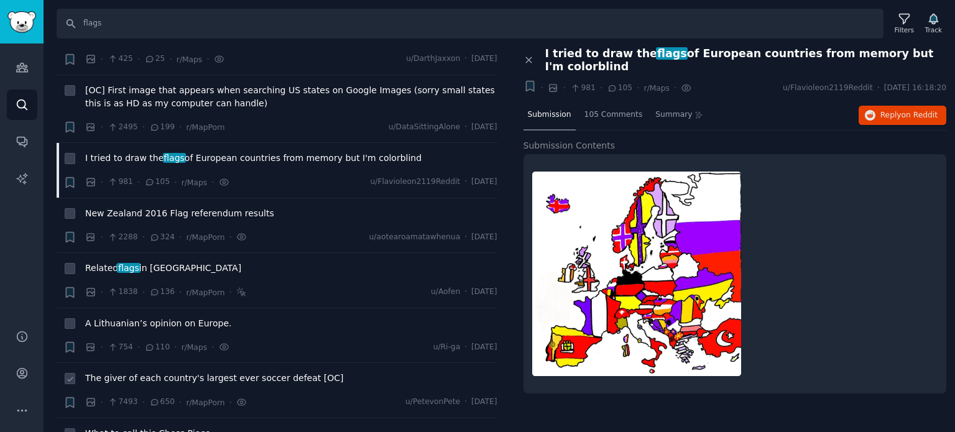
scroll to position [4911, 0]
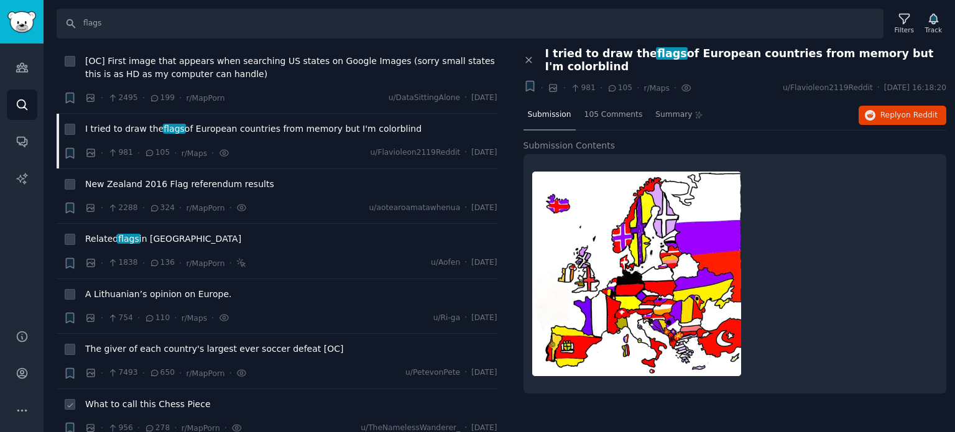
click at [128, 398] on span "What to call this Chess Piece" at bounding box center [148, 404] width 126 height 13
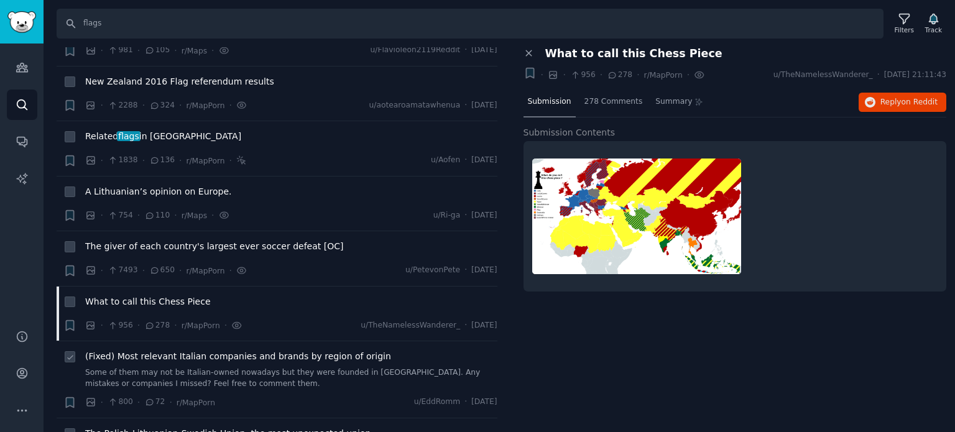
scroll to position [5035, 0]
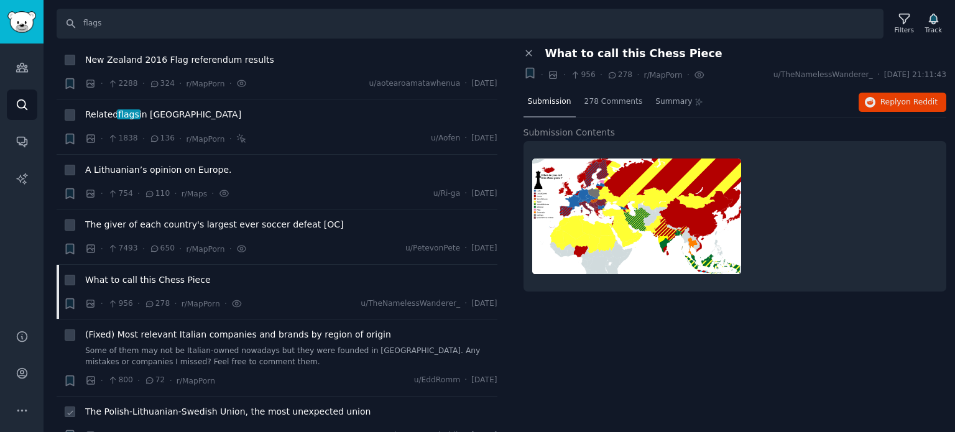
click at [136, 405] on span "The Polish-Lithuanian-Swedish Union, the most unexpected union" at bounding box center [227, 411] width 285 height 13
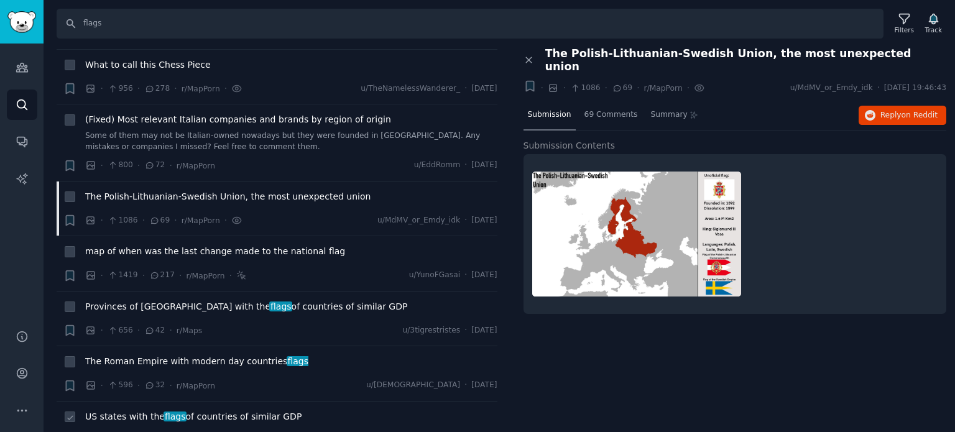
scroll to position [5284, 0]
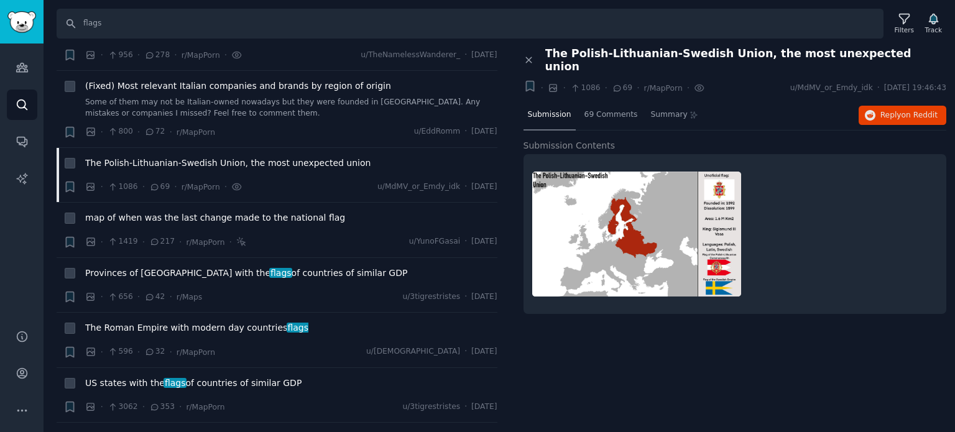
click at [115, 431] on span "Flag map of 1937 Europe that i made. Hope you like it!" at bounding box center [205, 437] width 240 height 13
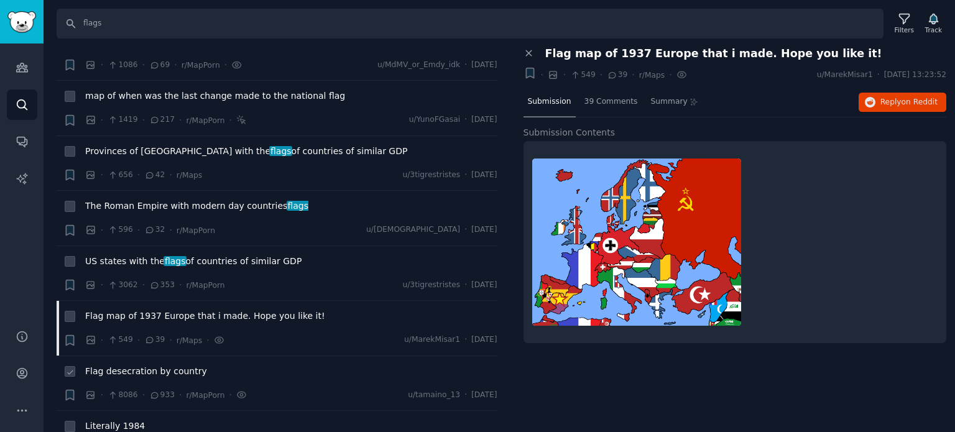
scroll to position [5408, 0]
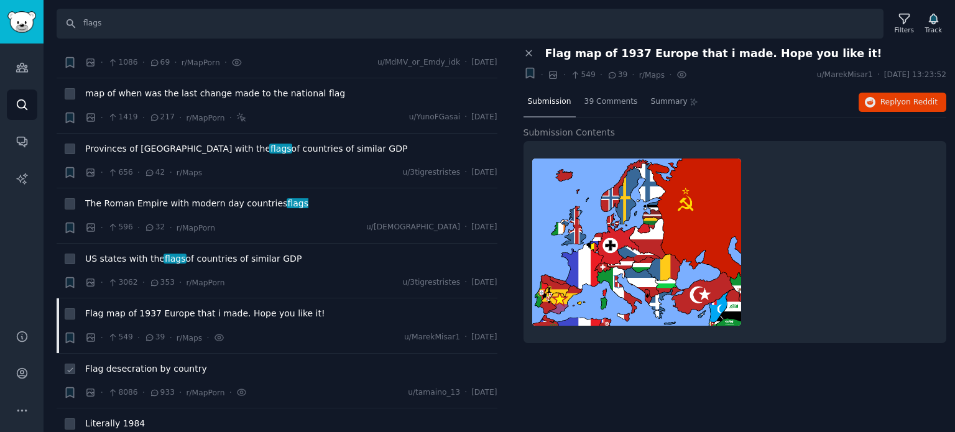
click at [142, 354] on li "+ Flag desecration by country · 8086 · 933 · r/MapPorn · u/tamaino_13 · [DATE]" at bounding box center [277, 381] width 441 height 55
click at [143, 362] on span "Flag desecration by country" at bounding box center [146, 368] width 122 height 13
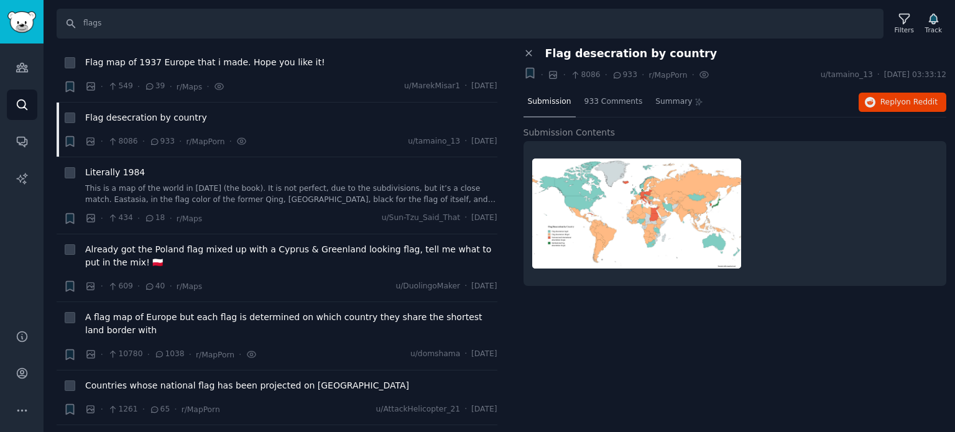
scroll to position [5719, 0]
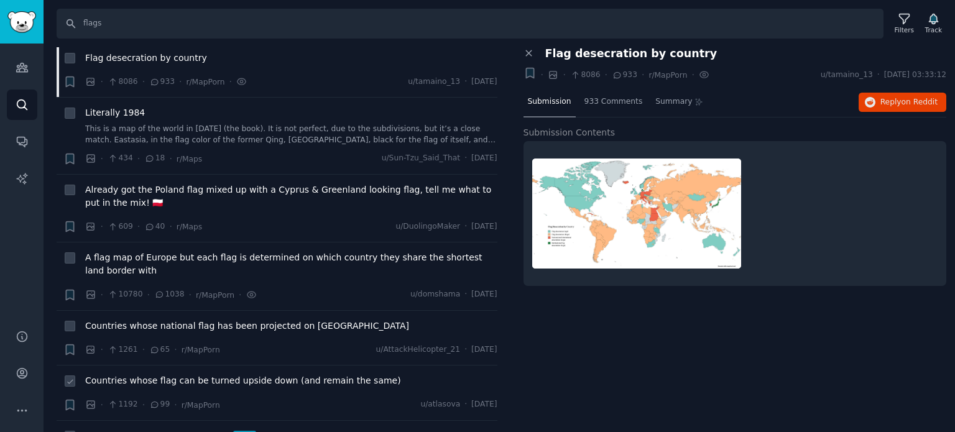
click at [189, 374] on span "Countries whose flag can be turned upside down (and remain the same)" at bounding box center [243, 380] width 316 height 13
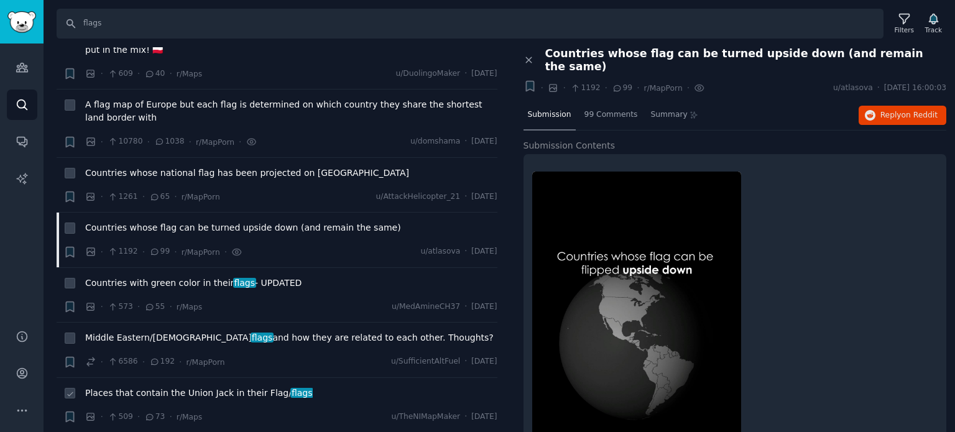
scroll to position [5905, 0]
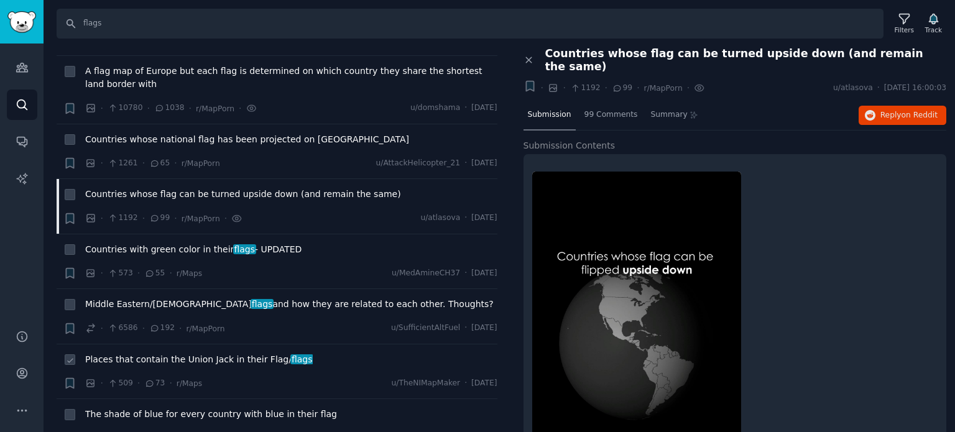
click at [162, 353] on span "Places that contain the Union Jack in their Flag/ flags" at bounding box center [199, 359] width 228 height 13
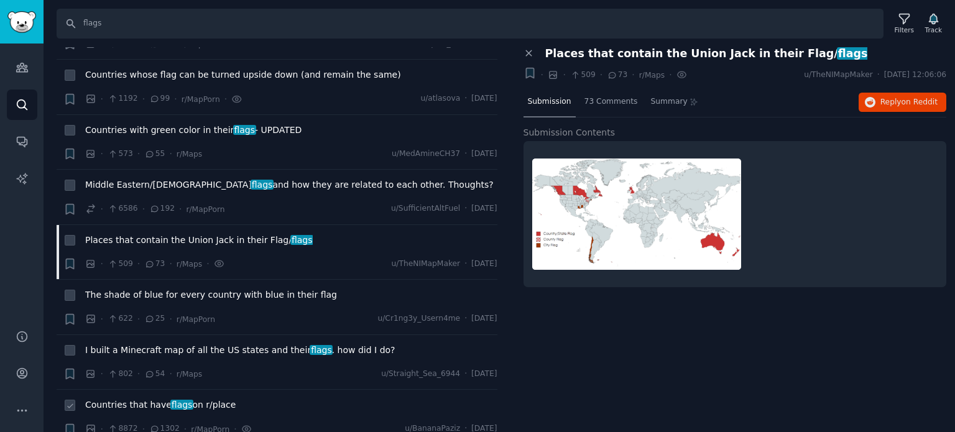
scroll to position [6092, 0]
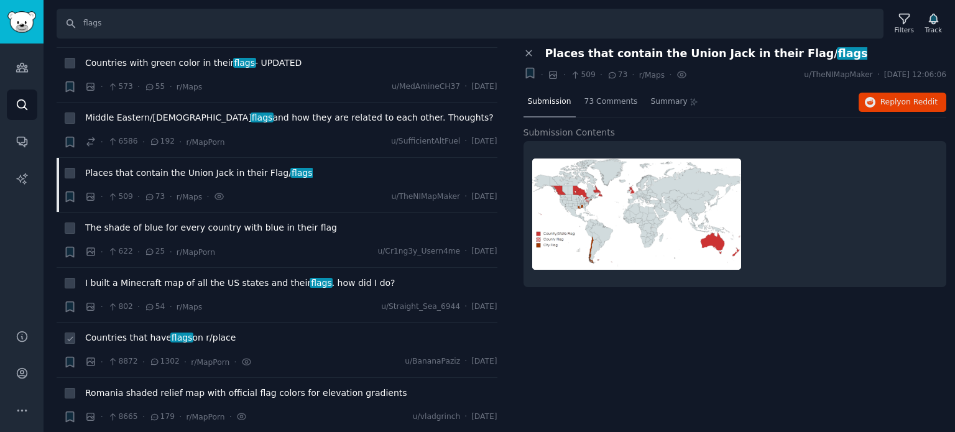
click at [155, 331] on span "Countries that have flags on r/place" at bounding box center [160, 337] width 150 height 13
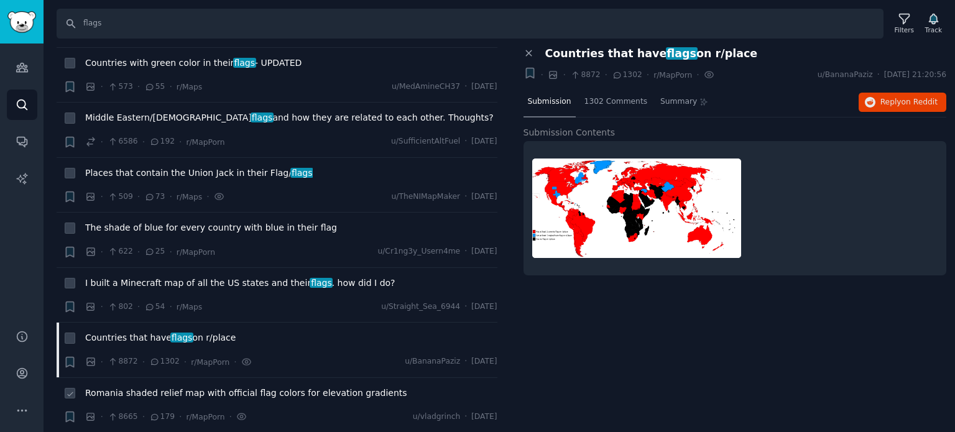
click at [268, 387] on span "Romania shaded relief map with official flag colors for elevation gradients" at bounding box center [246, 393] width 322 height 13
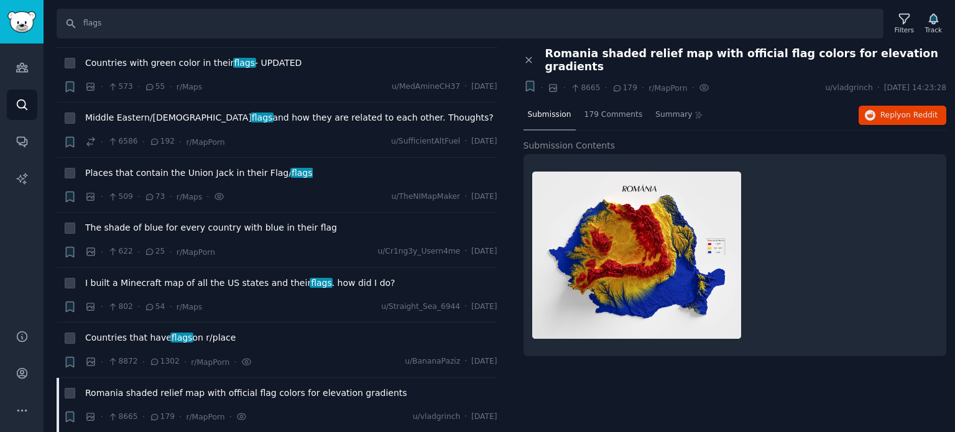
scroll to position [6154, 0]
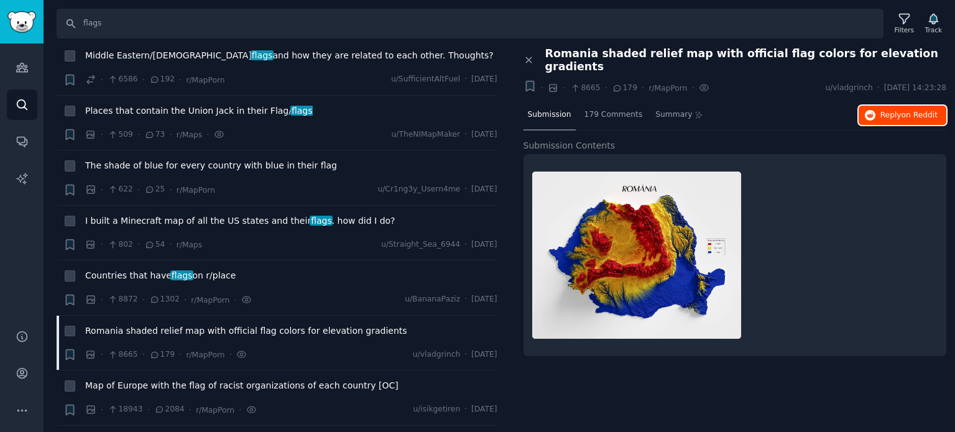
click at [876, 110] on icon "button" at bounding box center [870, 115] width 11 height 11
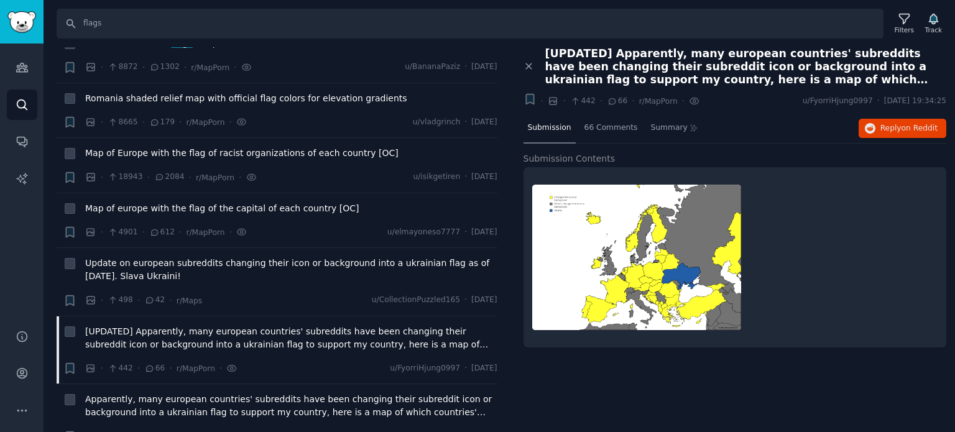
scroll to position [6402, 0]
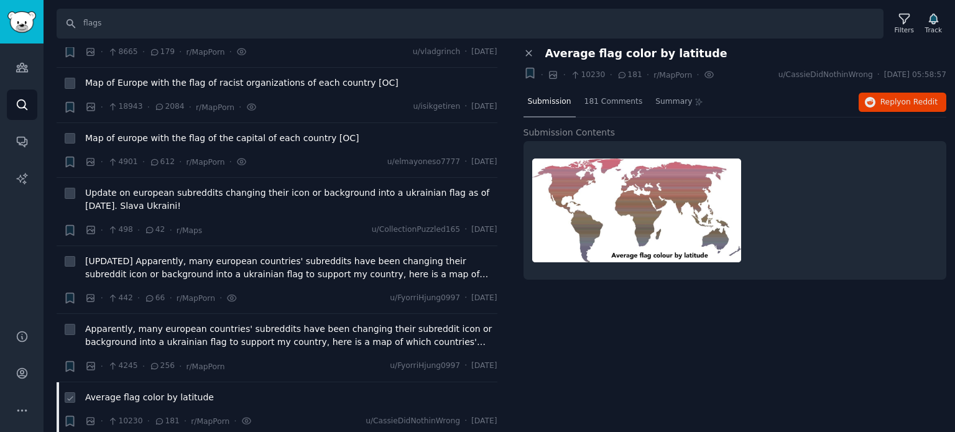
scroll to position [6527, 0]
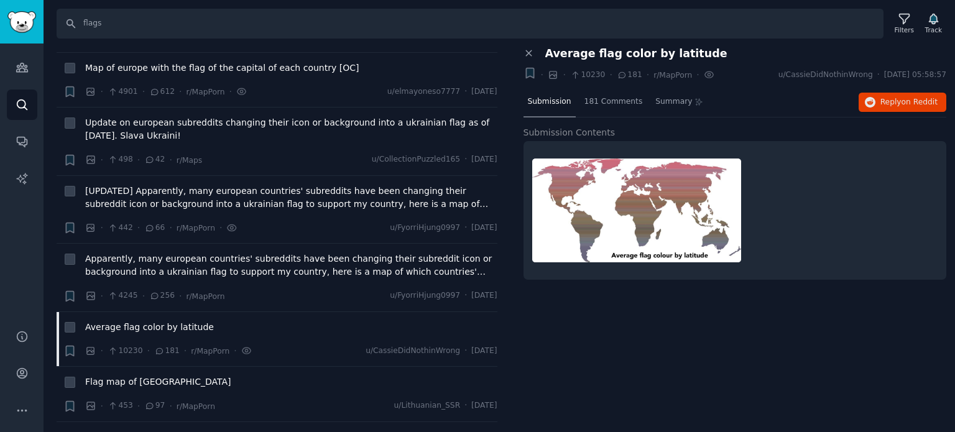
click at [163, 431] on span "I Made A Flag Map By Using Subdivisions" at bounding box center [174, 437] width 178 height 13
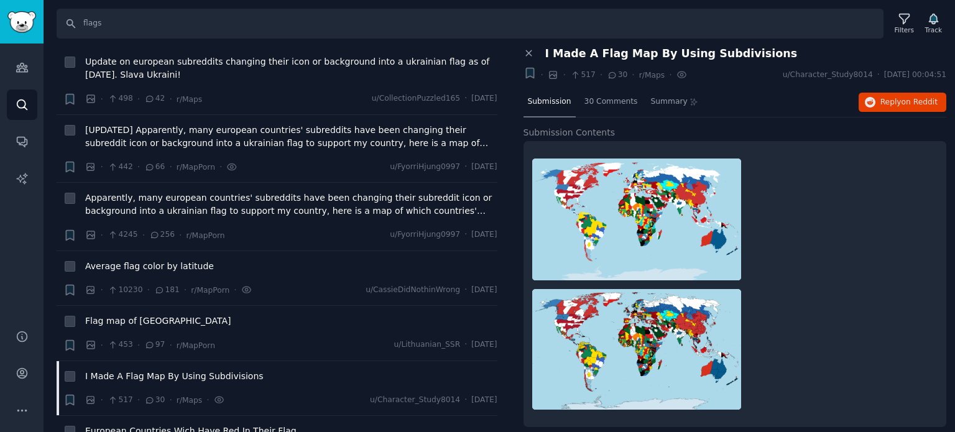
scroll to position [6651, 0]
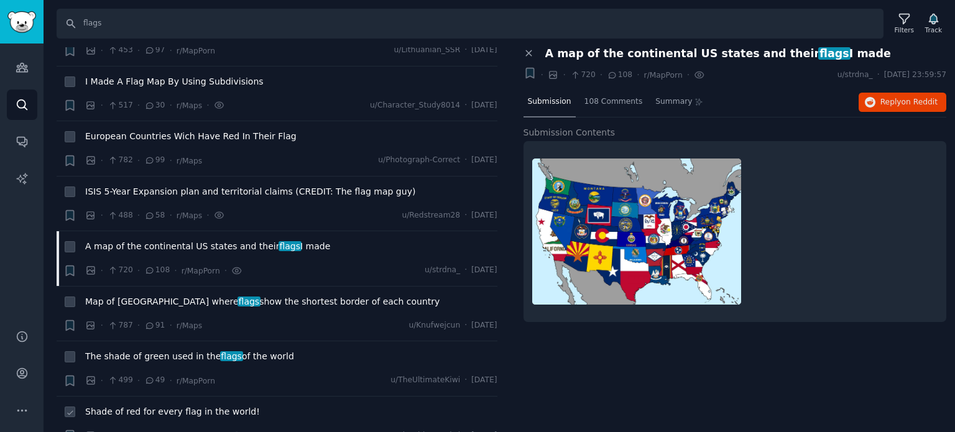
scroll to position [6900, 0]
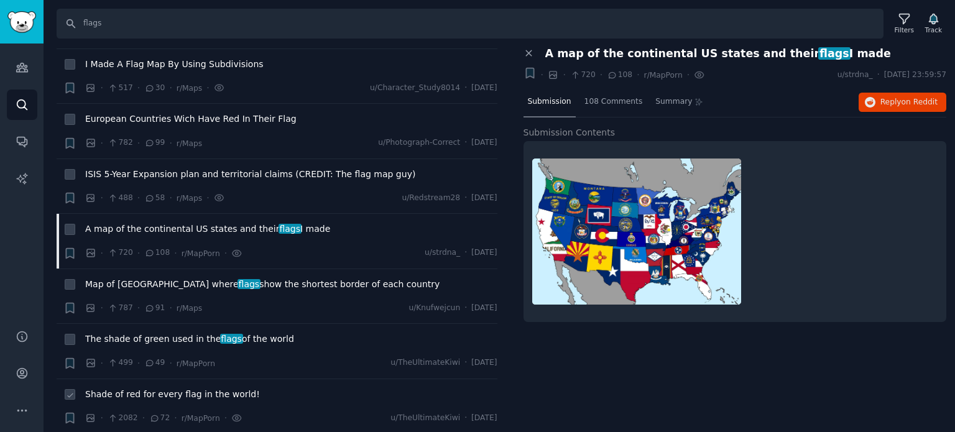
click at [162, 388] on span "Shade of red for every flag in the world!" at bounding box center [172, 394] width 175 height 13
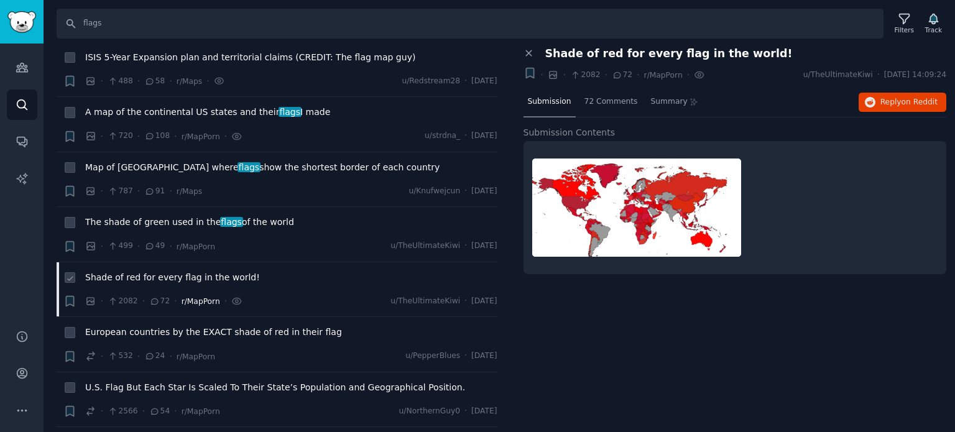
scroll to position [7024, 0]
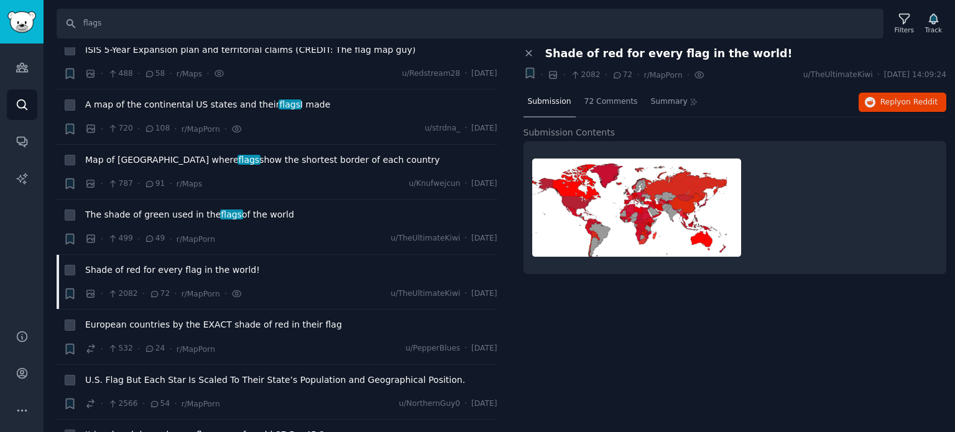
click at [193, 428] on span "It is a hand drawn by me flag map of world 87.5 x 45.2" at bounding box center [204, 434] width 239 height 13
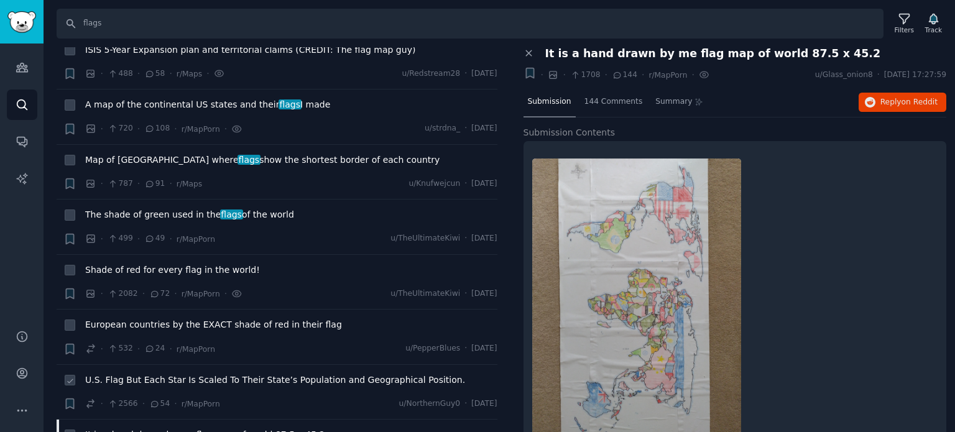
click at [199, 374] on span "U.S. Flag But Each Star Is Scaled To Their State’s Population and Geographical …" at bounding box center [275, 380] width 380 height 13
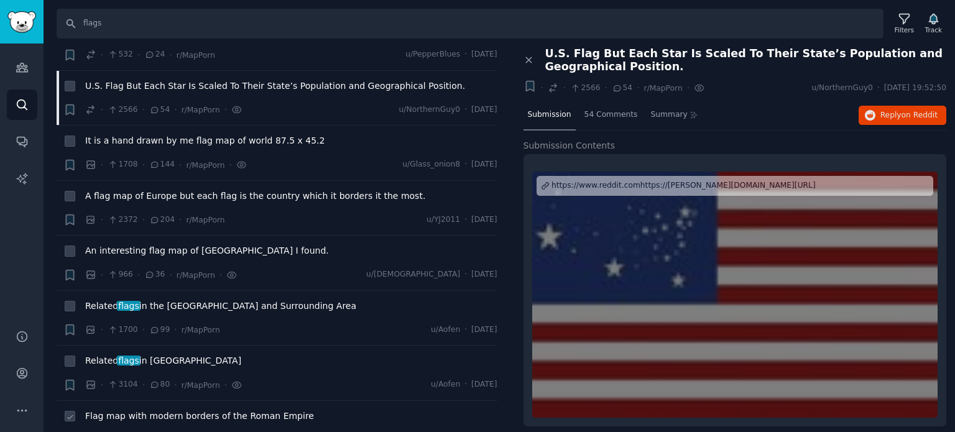
scroll to position [7397, 0]
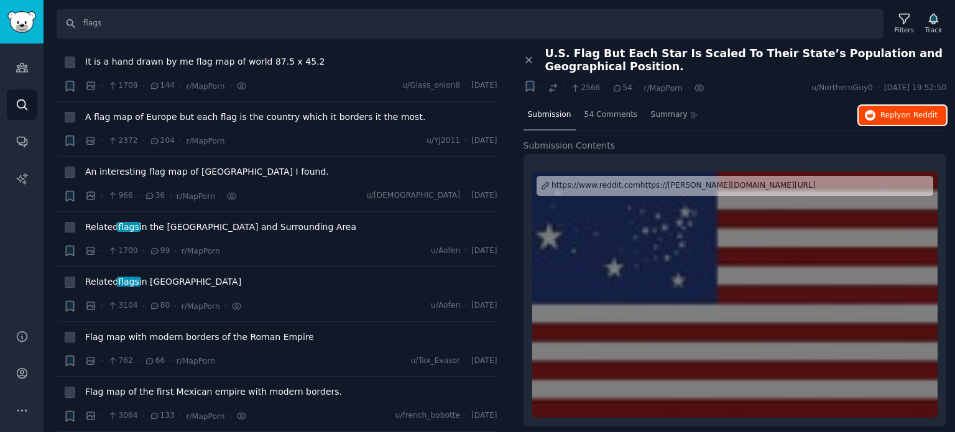
click at [890, 116] on span "Reply on Reddit" at bounding box center [908, 115] width 57 height 11
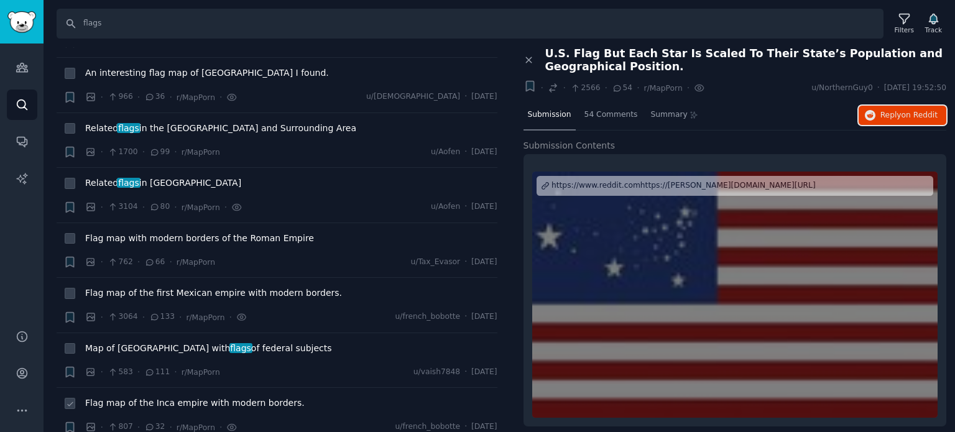
scroll to position [7521, 0]
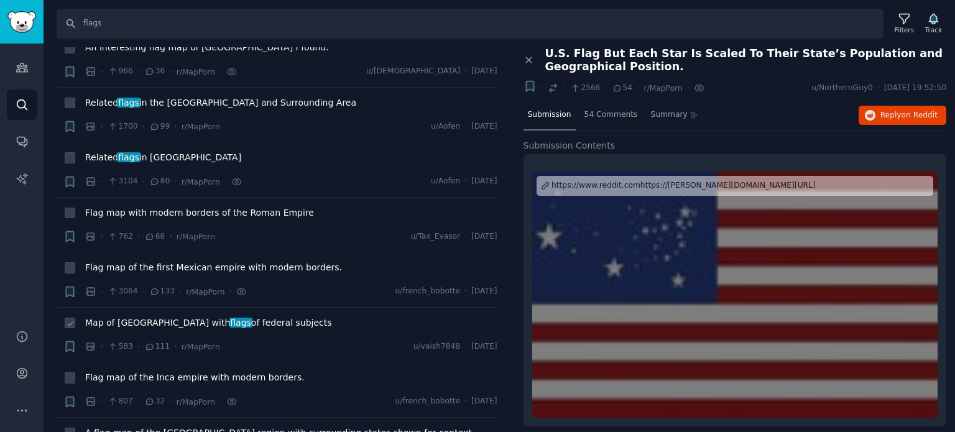
click at [133, 316] on span "Map of [GEOGRAPHIC_DATA] with flags of federal subjects" at bounding box center [208, 322] width 247 height 13
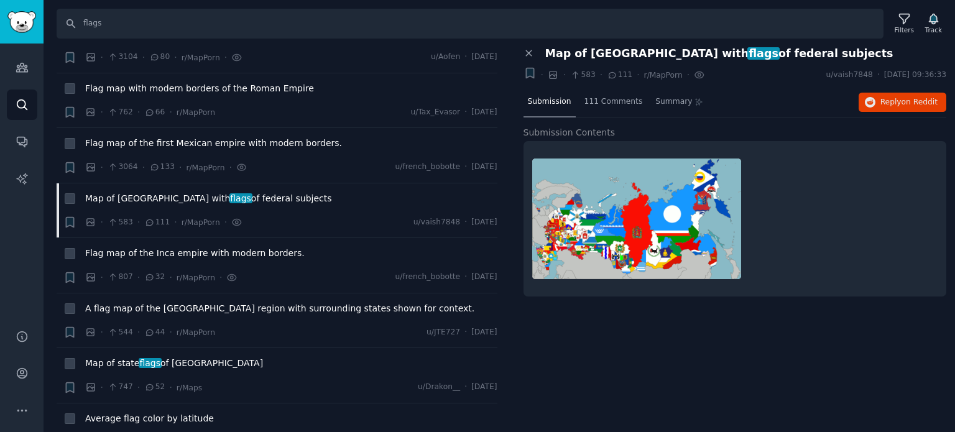
scroll to position [7708, 0]
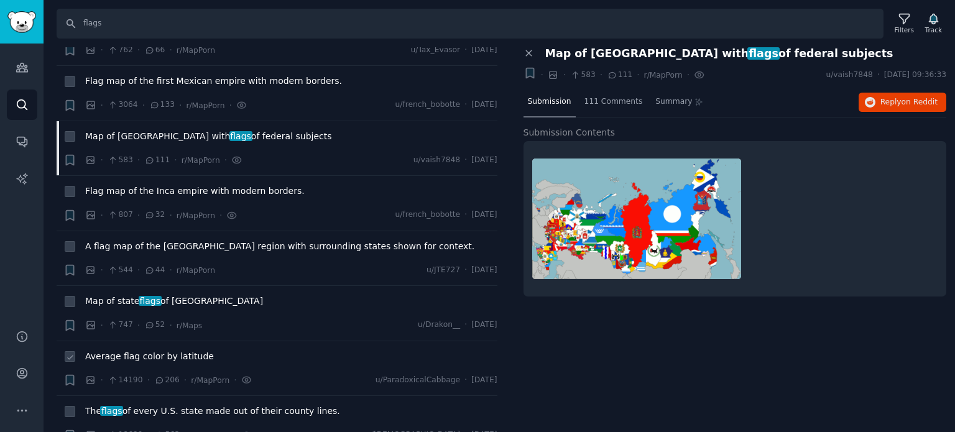
click at [169, 350] on span "Average flag color by latitude" at bounding box center [149, 356] width 129 height 13
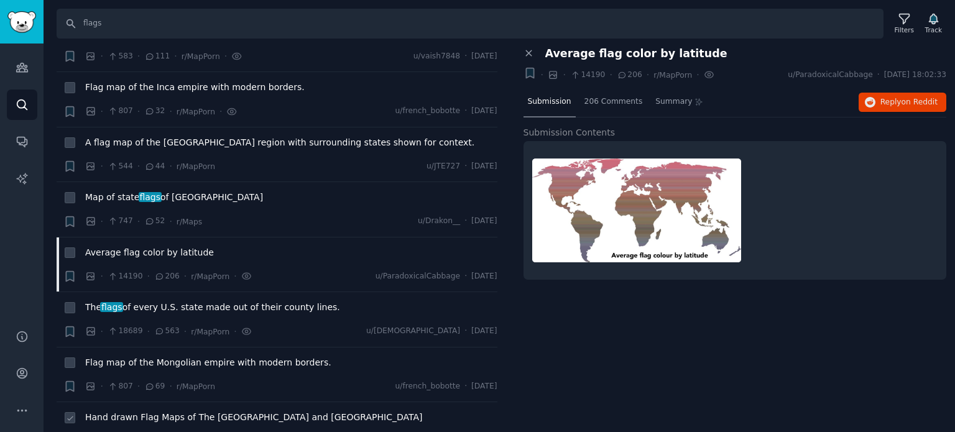
scroll to position [7832, 0]
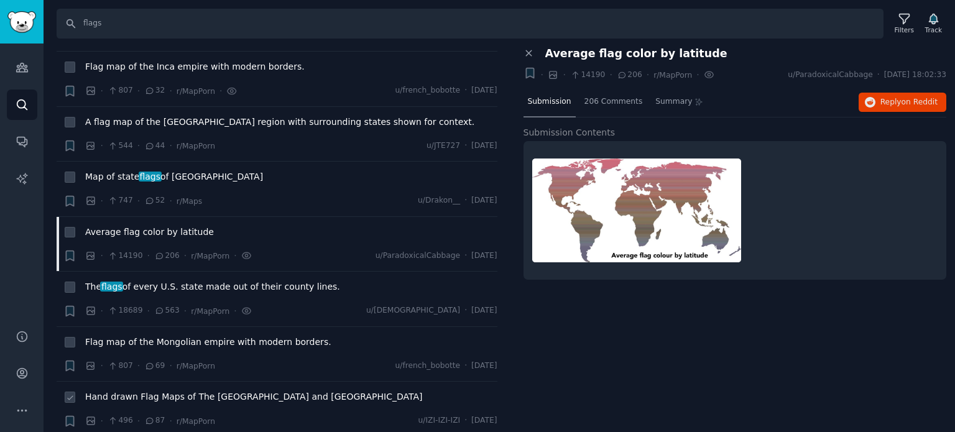
click at [147, 390] on span "Hand drawn Flag Maps of The [GEOGRAPHIC_DATA] and [GEOGRAPHIC_DATA]" at bounding box center [253, 396] width 337 height 13
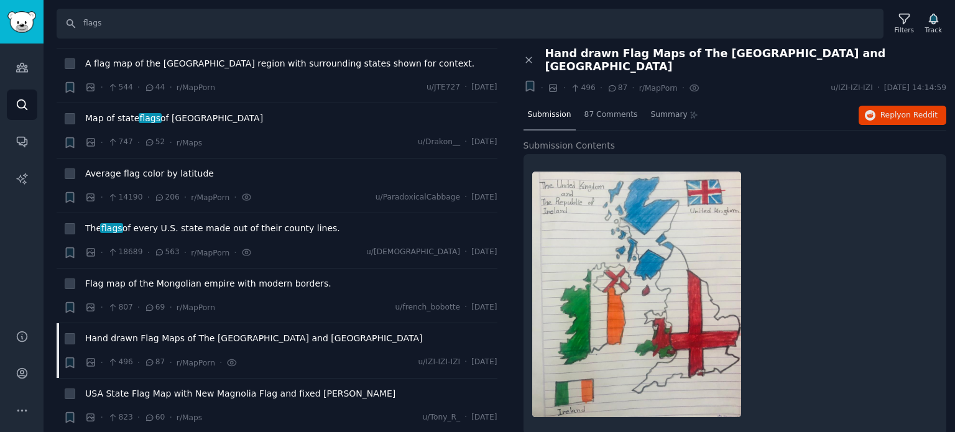
scroll to position [7956, 0]
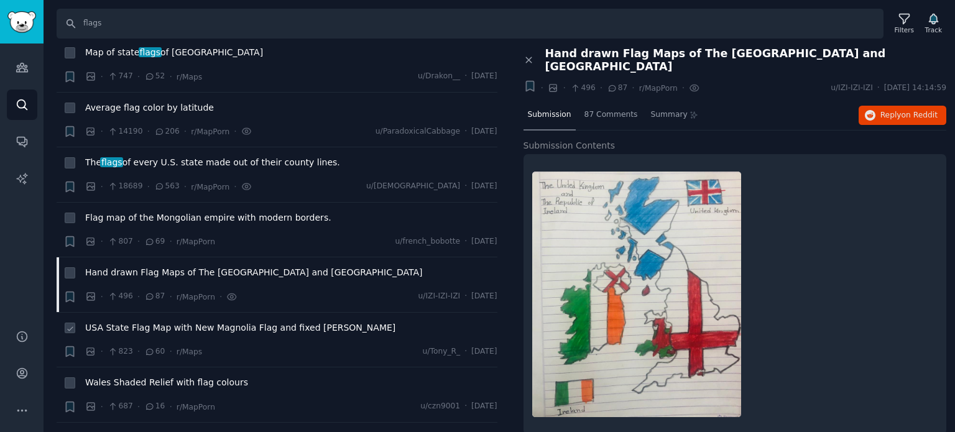
click at [180, 321] on span "USA State Flag Map with New Magnolia Flag and fixed [PERSON_NAME]" at bounding box center [240, 327] width 310 height 13
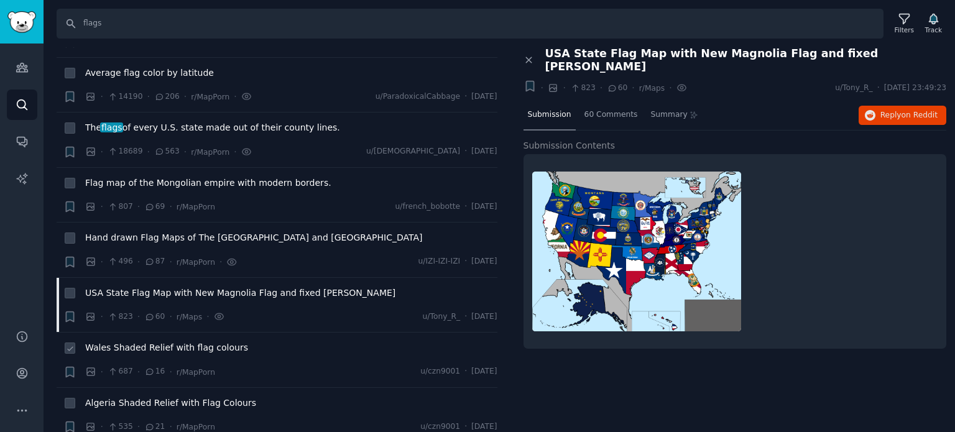
scroll to position [8081, 0]
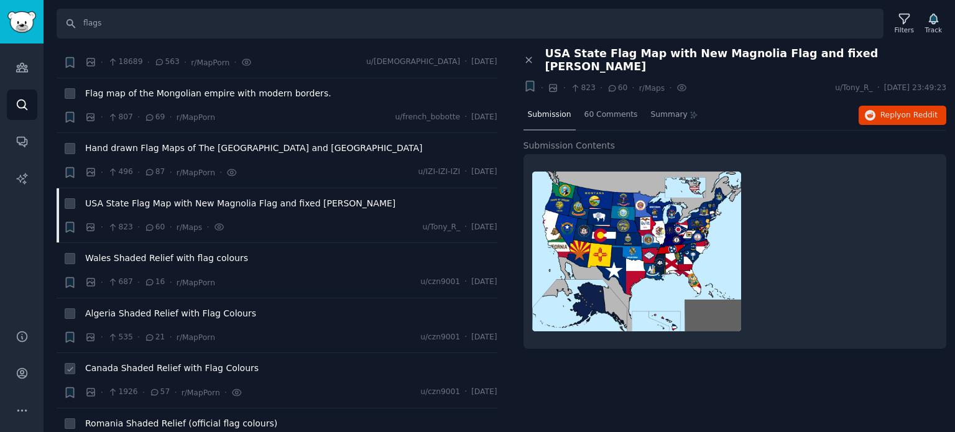
click at [123, 362] on span "Canada Shaded Relief with Flag Colours" at bounding box center [171, 368] width 173 height 13
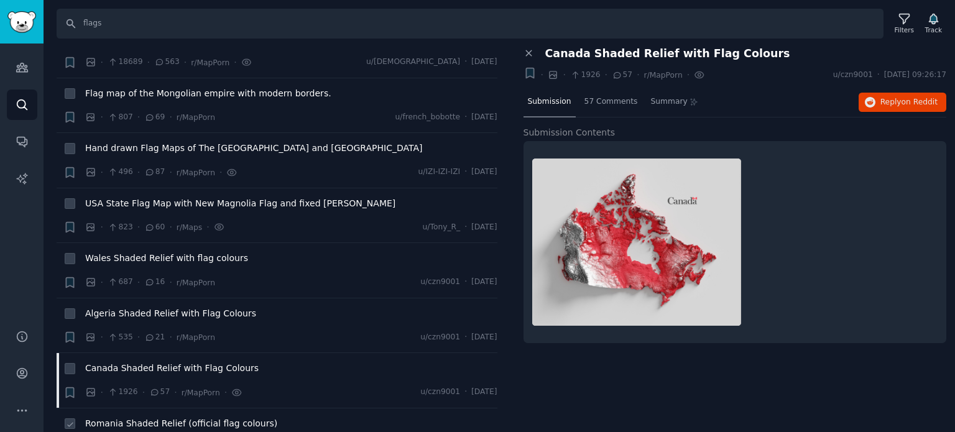
click at [163, 417] on span "Romania Shaded Relief (official flag colours)" at bounding box center [181, 423] width 192 height 13
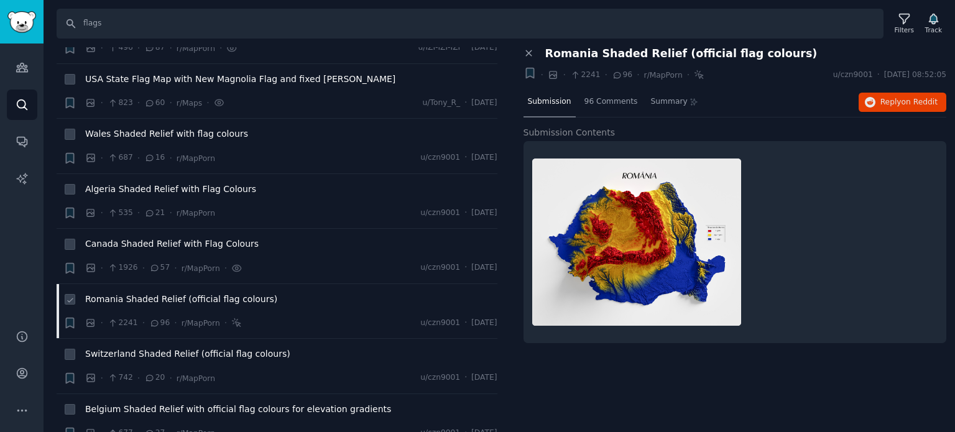
scroll to position [8267, 0]
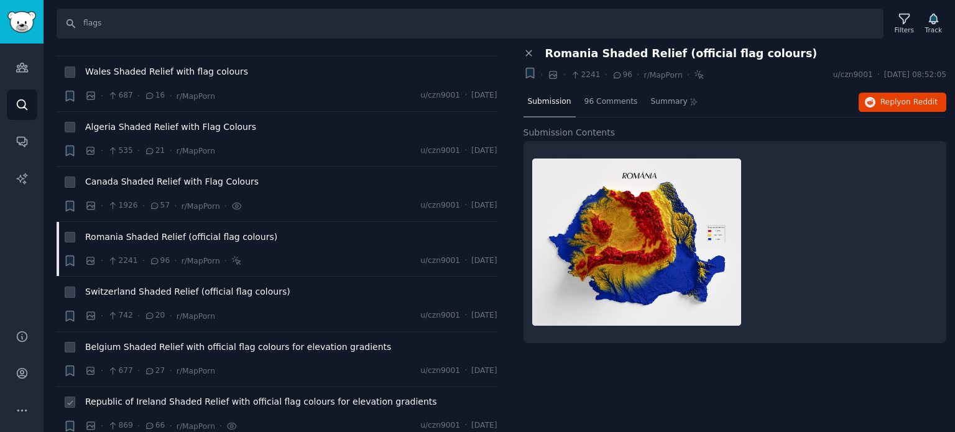
click at [157, 395] on span "Republic of Ireland Shaded Relief with official flag colours for elevation grad…" at bounding box center [261, 401] width 352 height 13
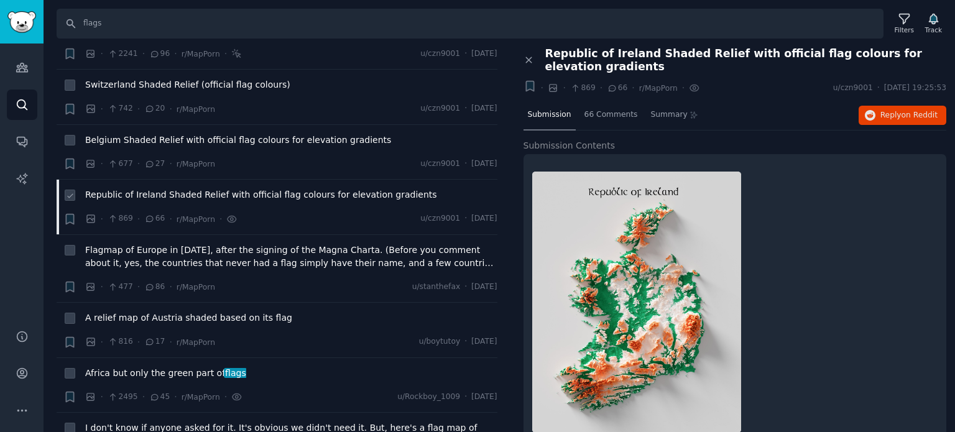
scroll to position [8516, 0]
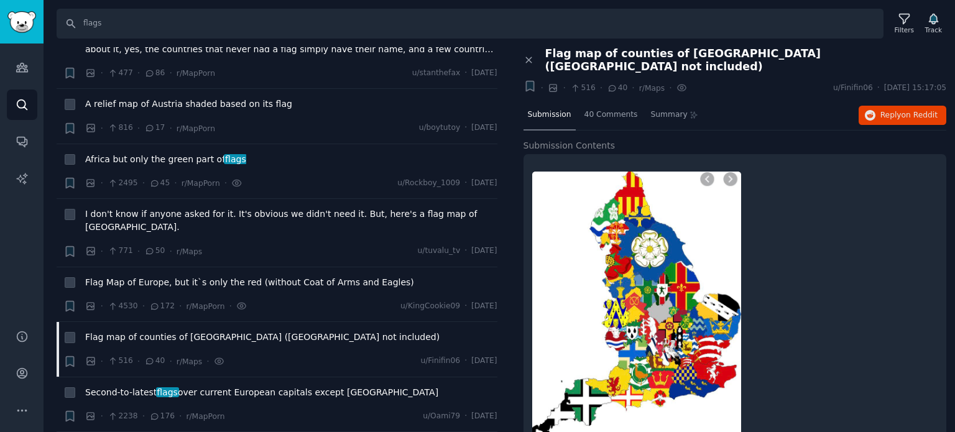
scroll to position [8702, 0]
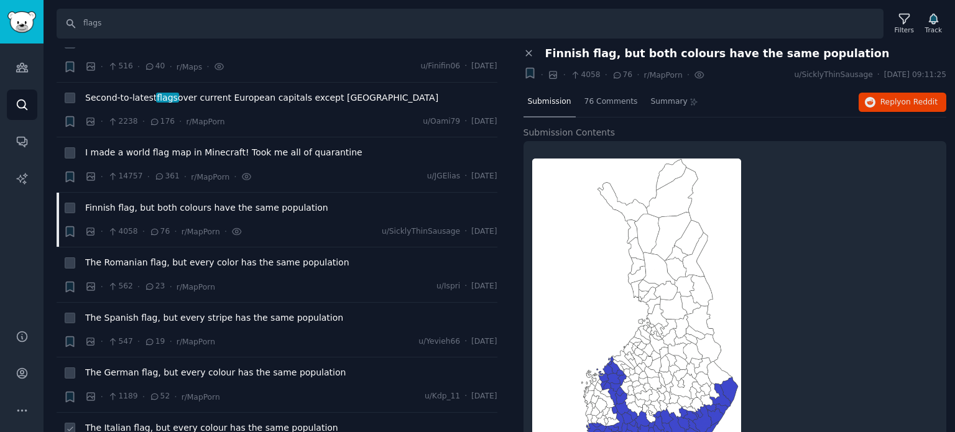
scroll to position [9013, 0]
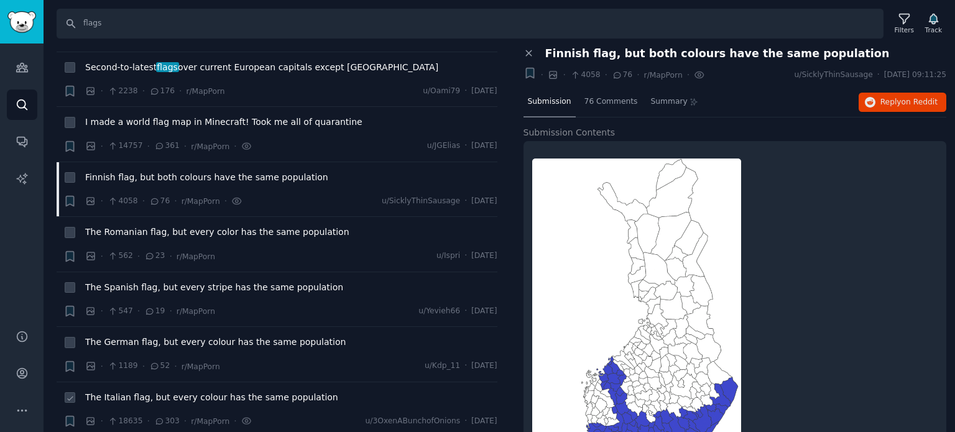
click at [168, 391] on span "The Italian flag, but every colour has the same population" at bounding box center [211, 397] width 253 height 13
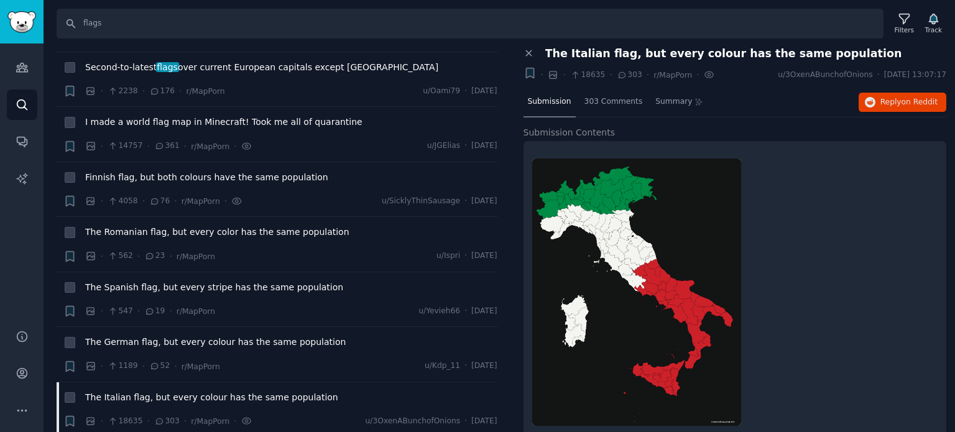
scroll to position [9075, 0]
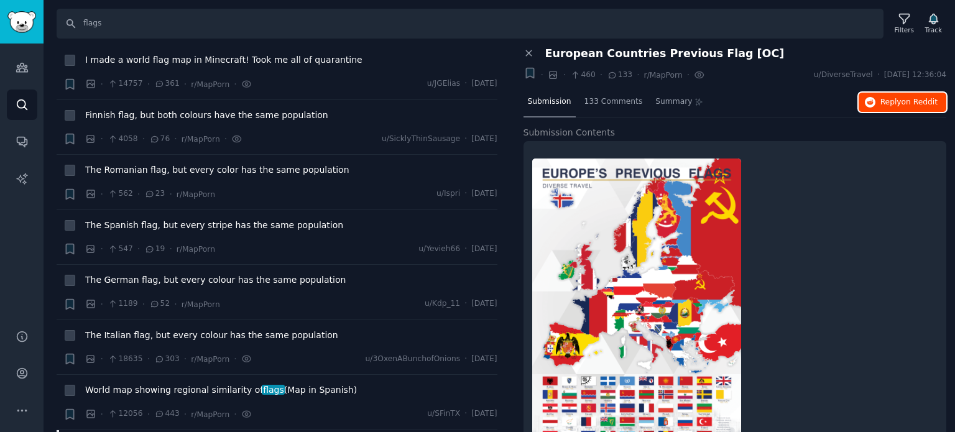
click at [915, 101] on span "on Reddit" at bounding box center [919, 102] width 36 height 9
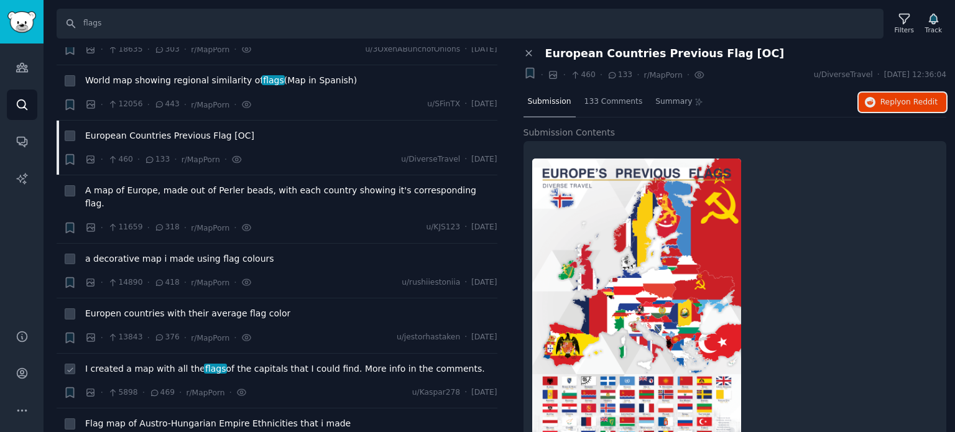
scroll to position [9386, 0]
click at [137, 416] on span "Flag map of Austro-Hungarian Empire Ethnicities that i made" at bounding box center [217, 422] width 265 height 13
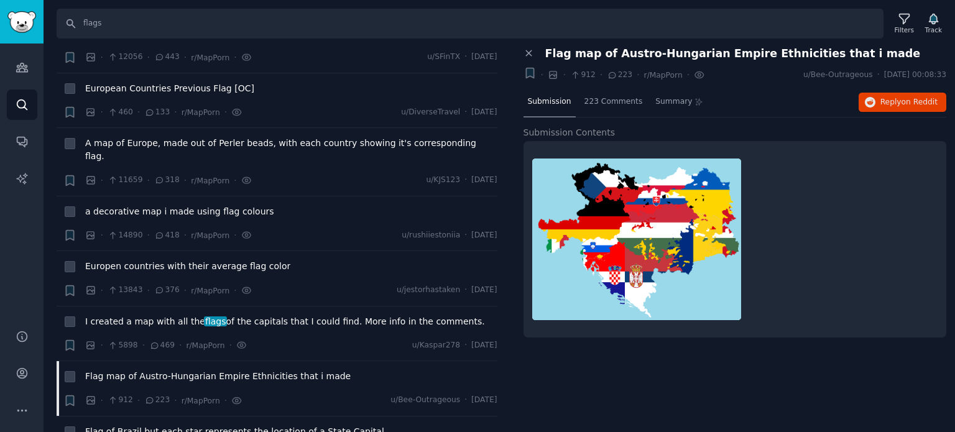
scroll to position [9510, 0]
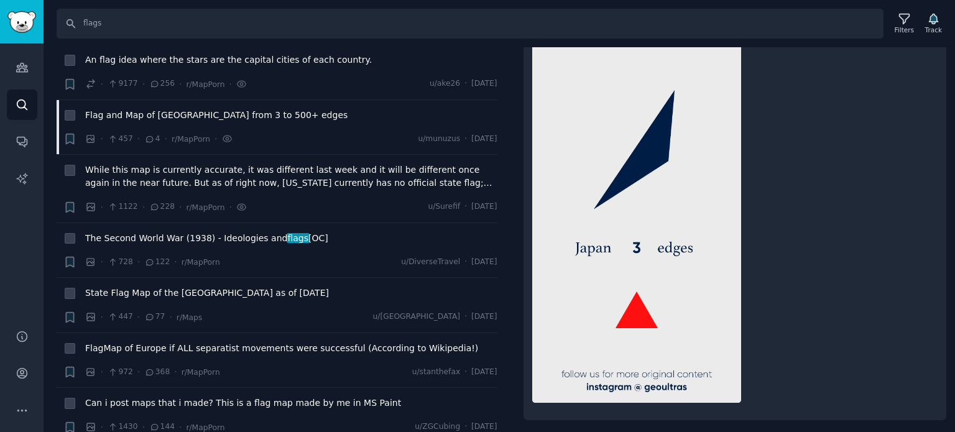
scroll to position [9945, 0]
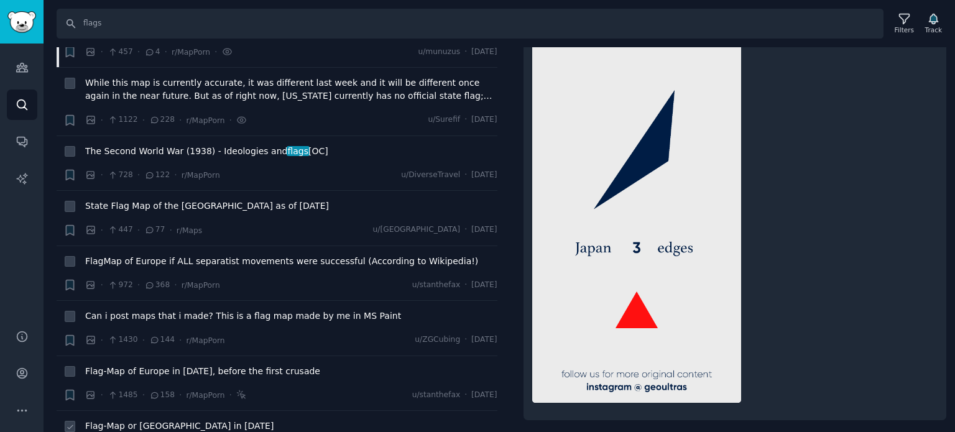
click at [118, 420] on div "Flag-Map or [GEOGRAPHIC_DATA] in [DATE]" at bounding box center [291, 428] width 412 height 17
click at [122, 420] on span "Flag-Map or [GEOGRAPHIC_DATA] in [DATE]" at bounding box center [179, 426] width 188 height 13
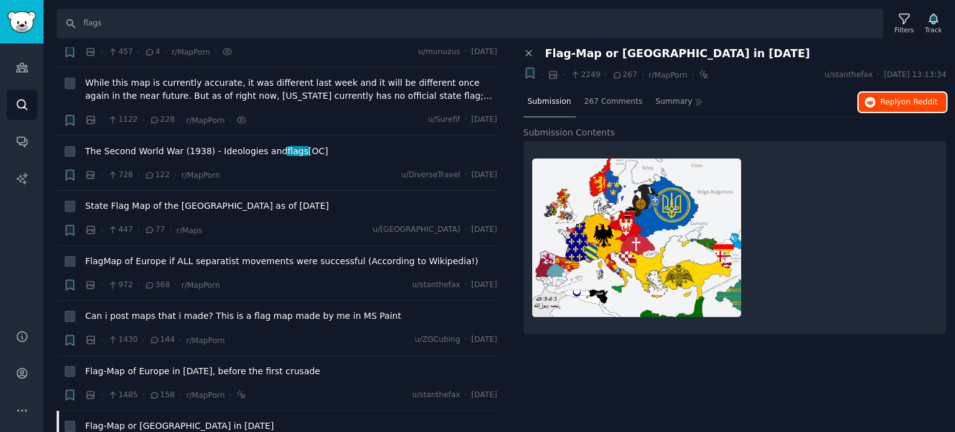
click at [882, 97] on span "Reply on Reddit" at bounding box center [908, 102] width 57 height 11
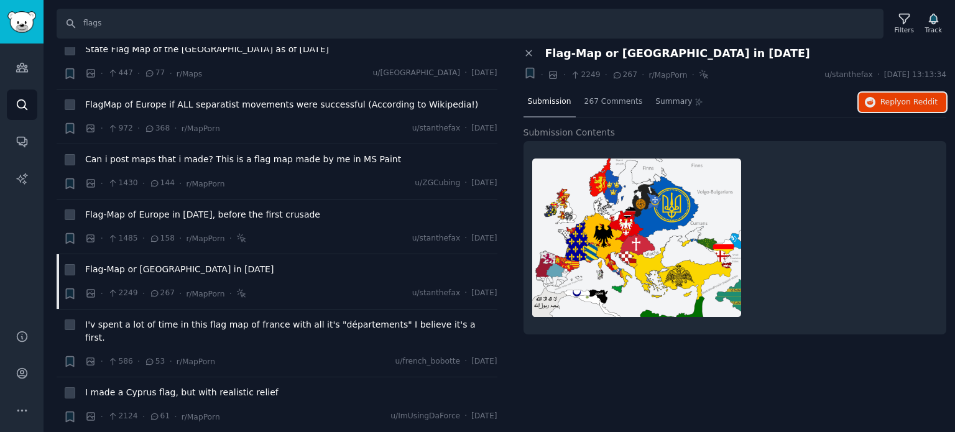
scroll to position [10132, 0]
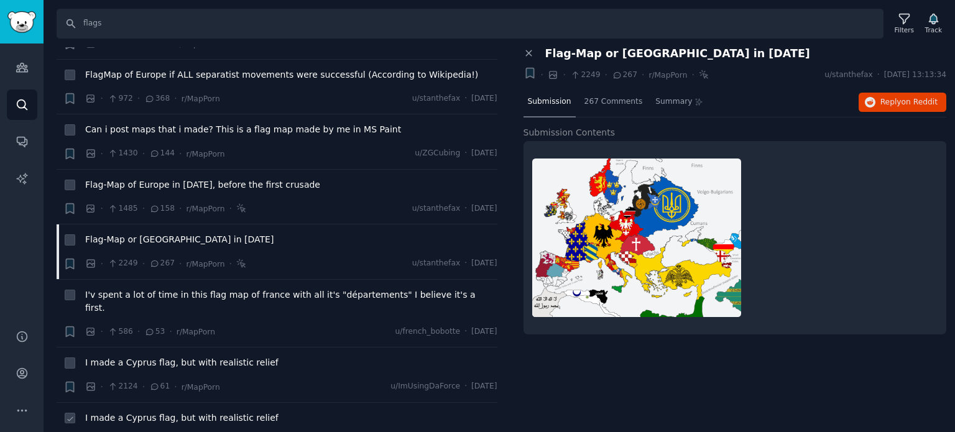
click at [146, 411] on span "I made a Cyprus flag, but with realistic relief" at bounding box center [181, 417] width 193 height 13
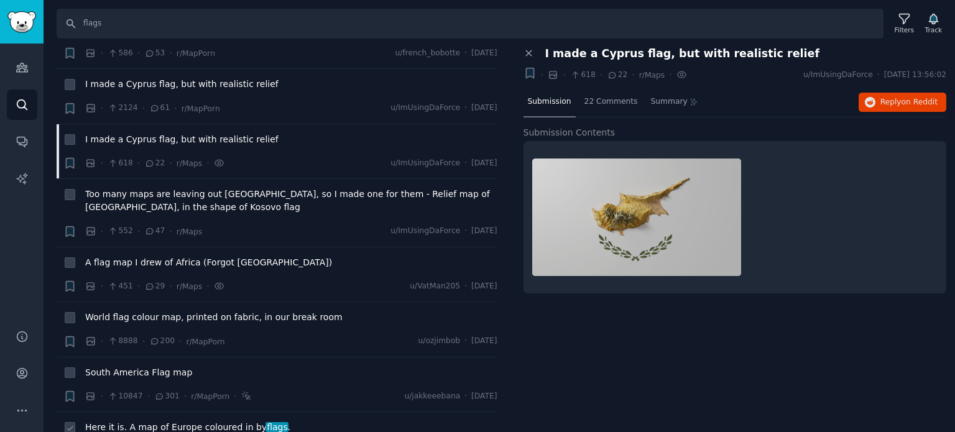
scroll to position [10443, 0]
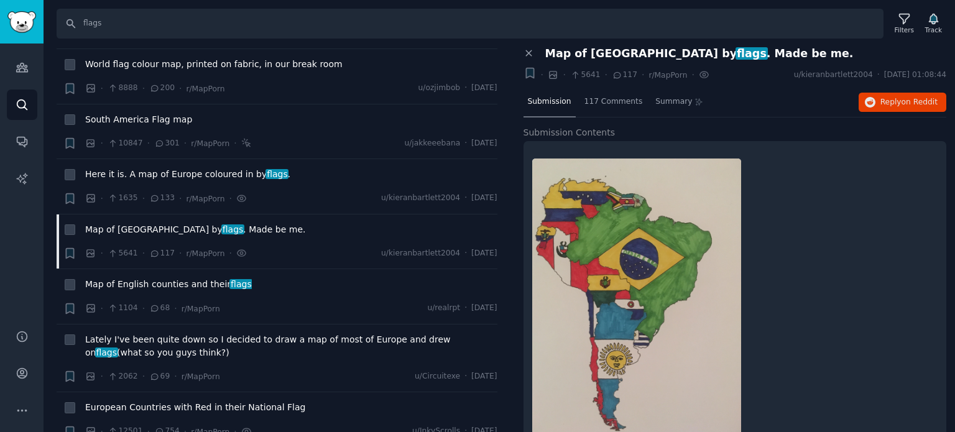
scroll to position [10691, 0]
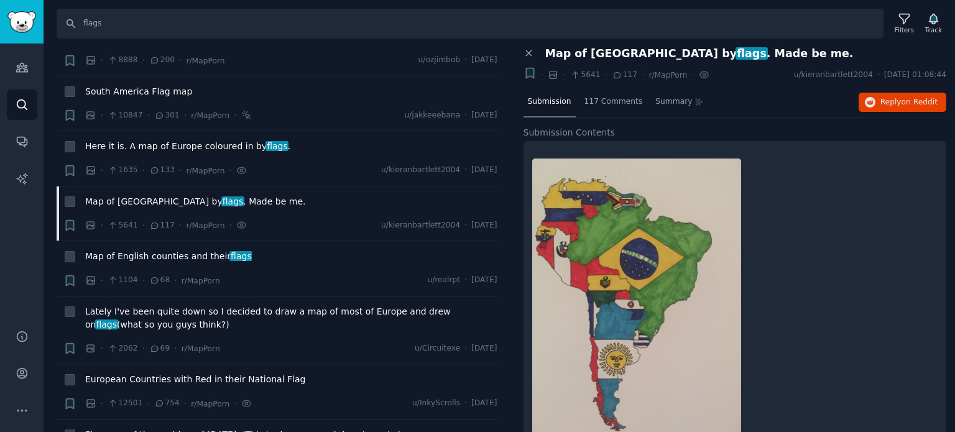
click at [119, 428] on span "Flag map of the world as of [DATE]. (This took me several days to make)" at bounding box center [243, 434] width 316 height 13
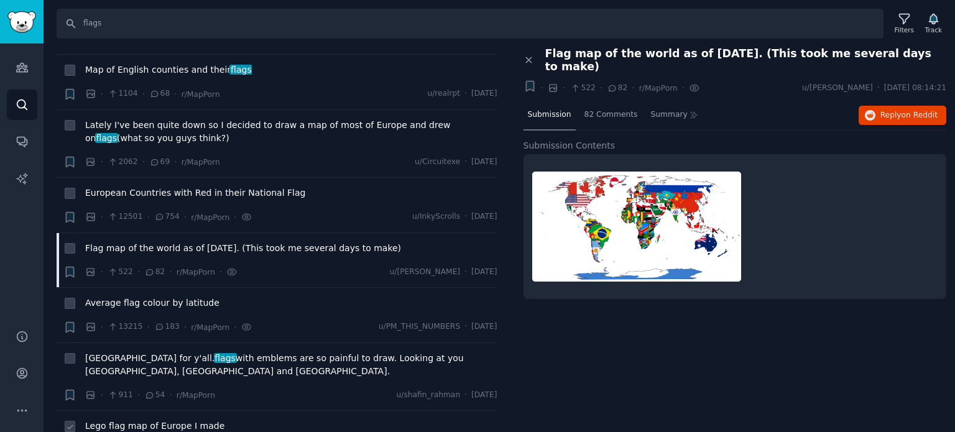
scroll to position [10940, 0]
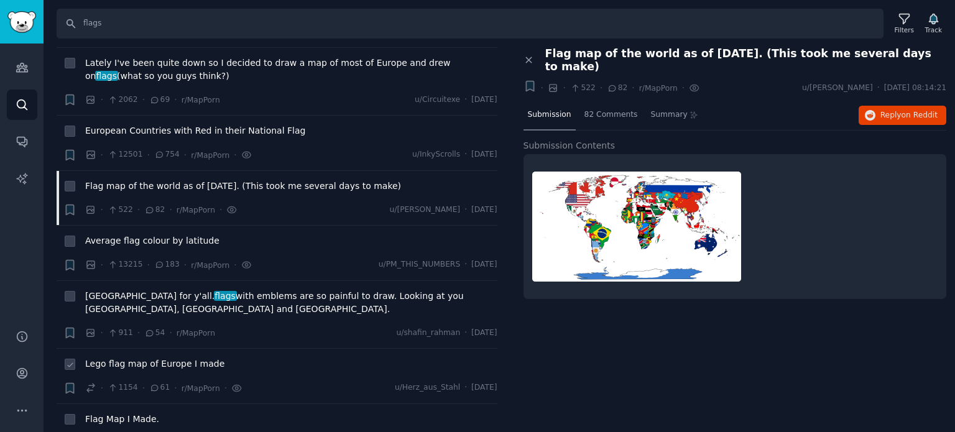
click at [137, 357] on span "Lego flag map of Europe I made" at bounding box center [154, 363] width 139 height 13
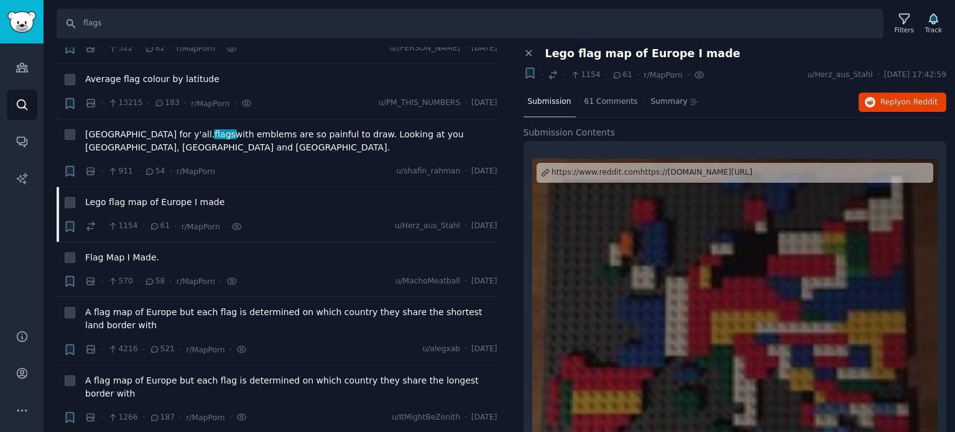
scroll to position [11251, 0]
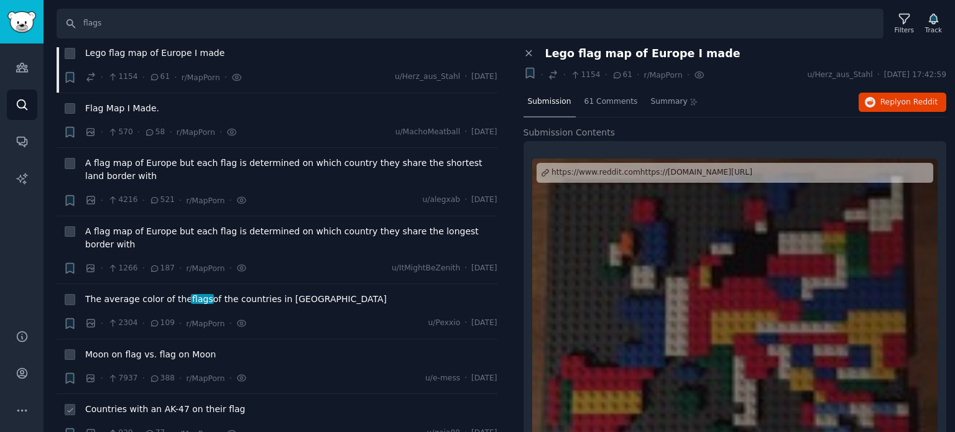
click at [131, 403] on span "Countries with an AK-47 on their flag" at bounding box center [165, 409] width 160 height 13
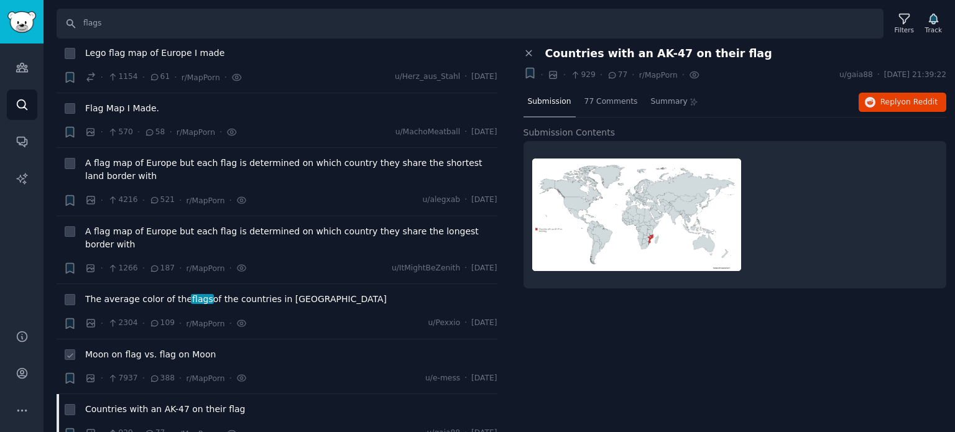
click at [178, 348] on span "Moon on flag vs. flag on Moon" at bounding box center [150, 354] width 131 height 13
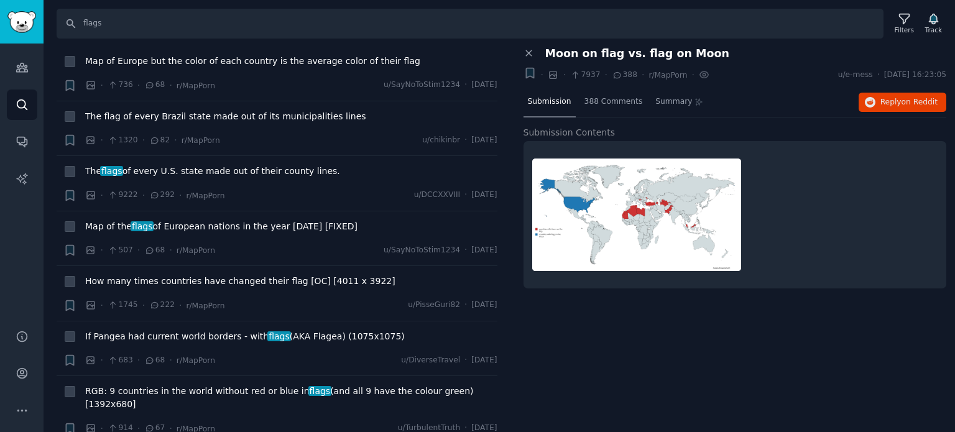
scroll to position [12059, 0]
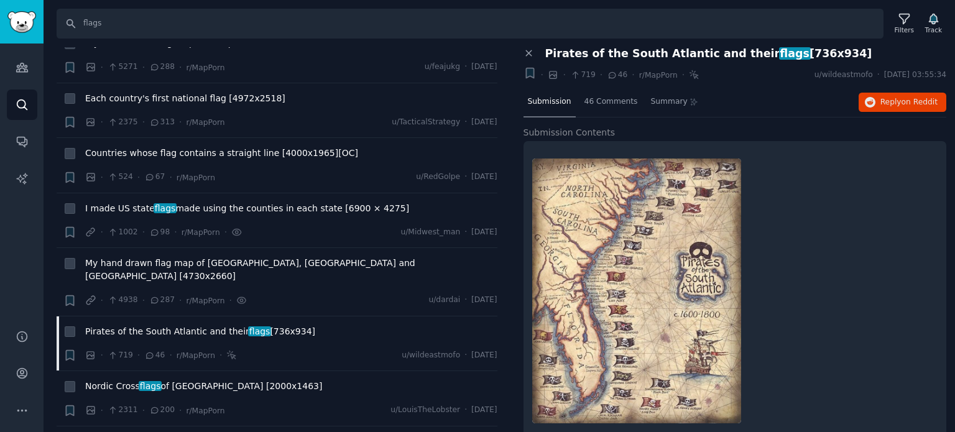
scroll to position [12183, 0]
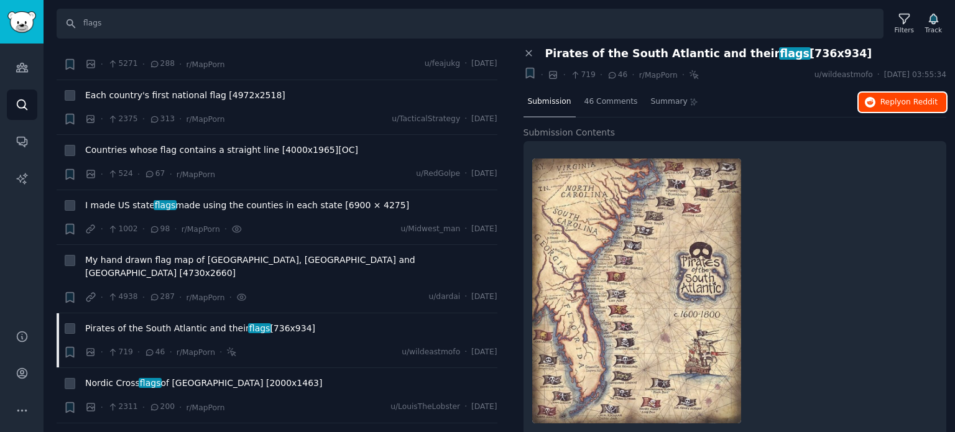
click at [897, 103] on span "Reply on Reddit" at bounding box center [908, 102] width 57 height 11
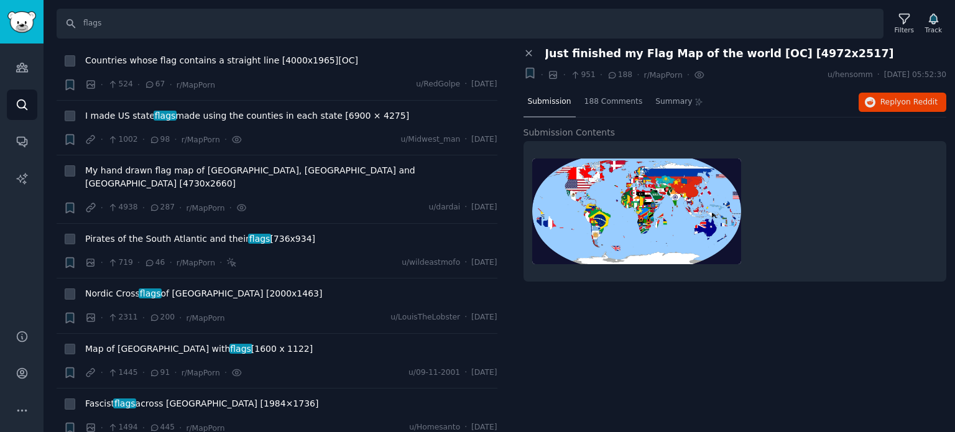
scroll to position [12308, 0]
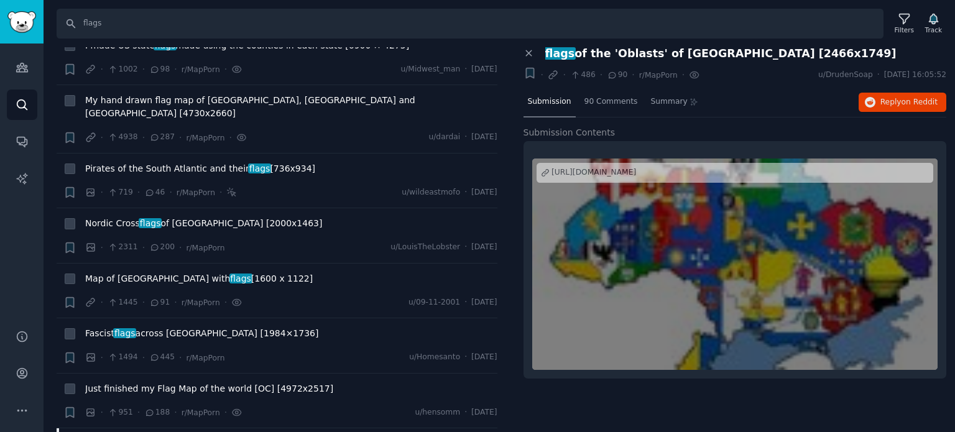
scroll to position [12432, 0]
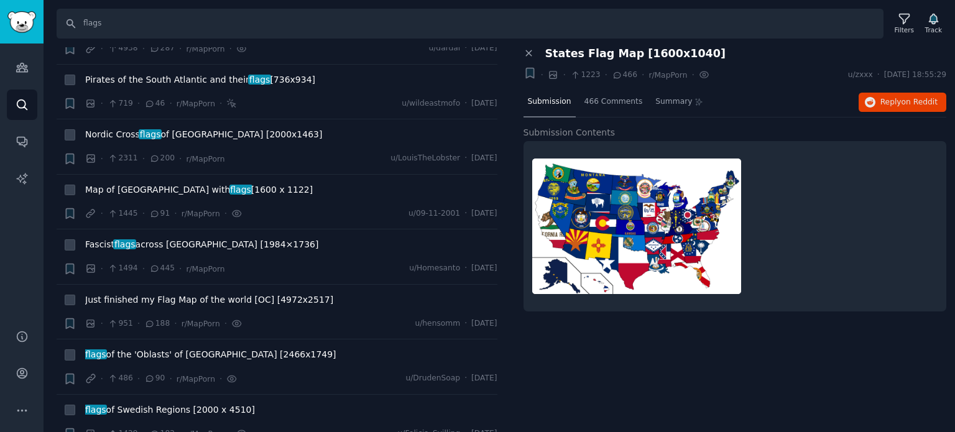
scroll to position [12556, 0]
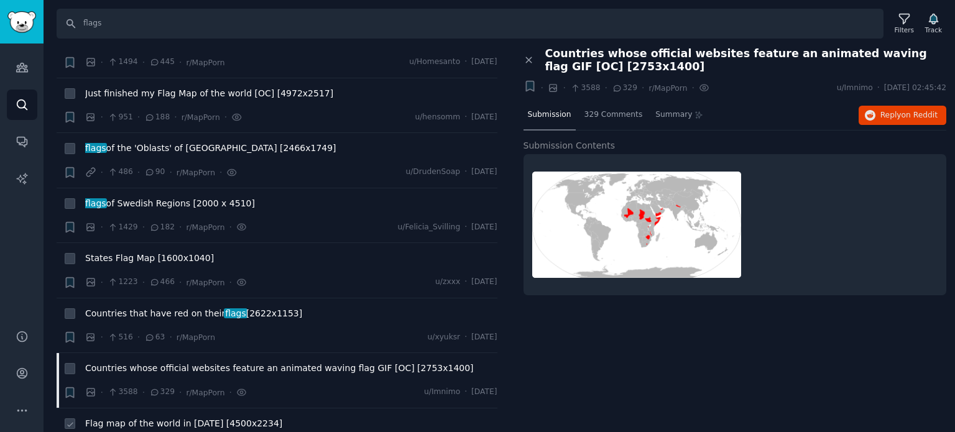
scroll to position [12641, 0]
